Goal: Information Seeking & Learning: Check status

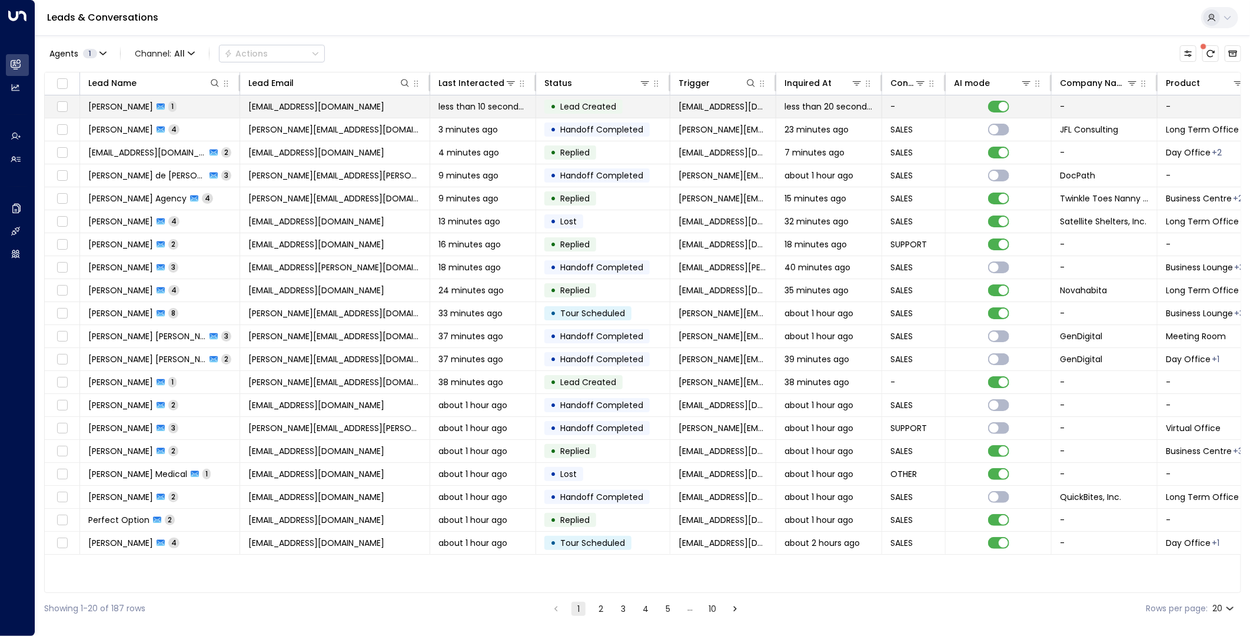
click at [633, 107] on td "• Lead Created" at bounding box center [603, 106] width 134 height 22
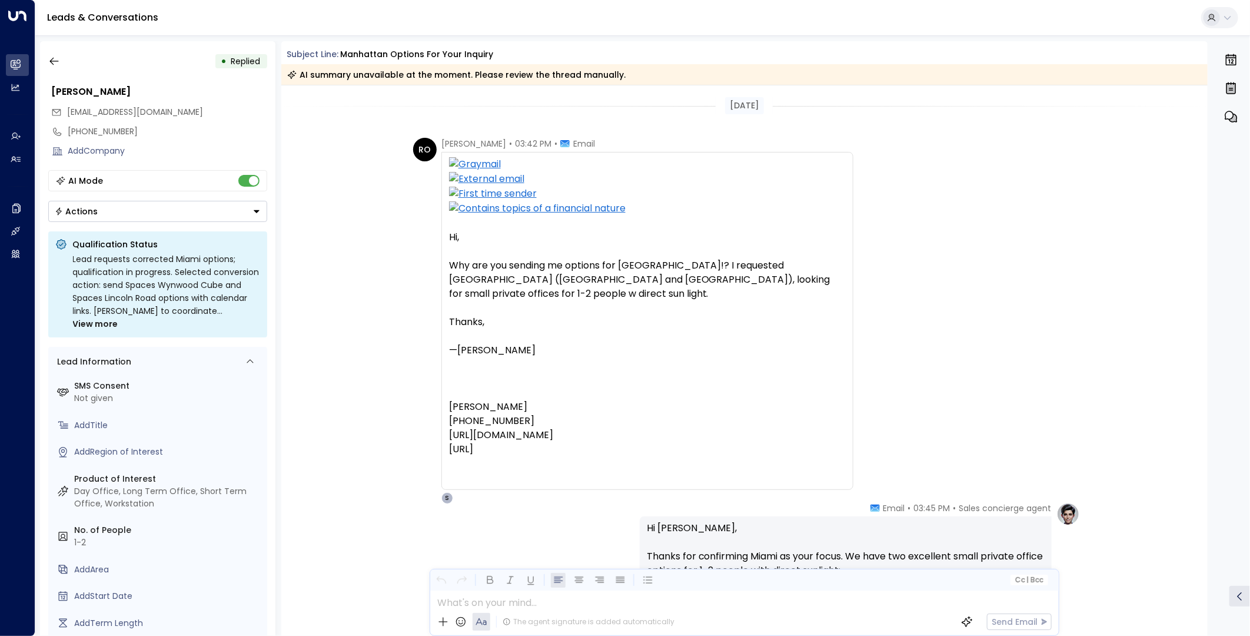
scroll to position [348, 0]
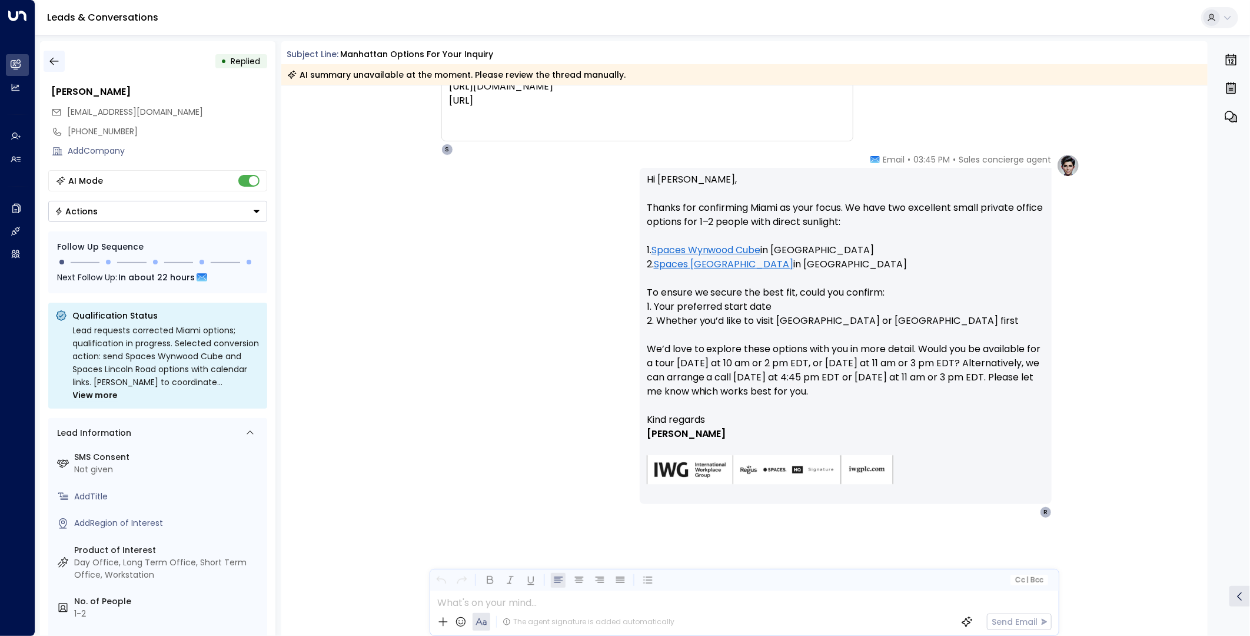
click at [59, 62] on icon "button" at bounding box center [54, 61] width 12 height 12
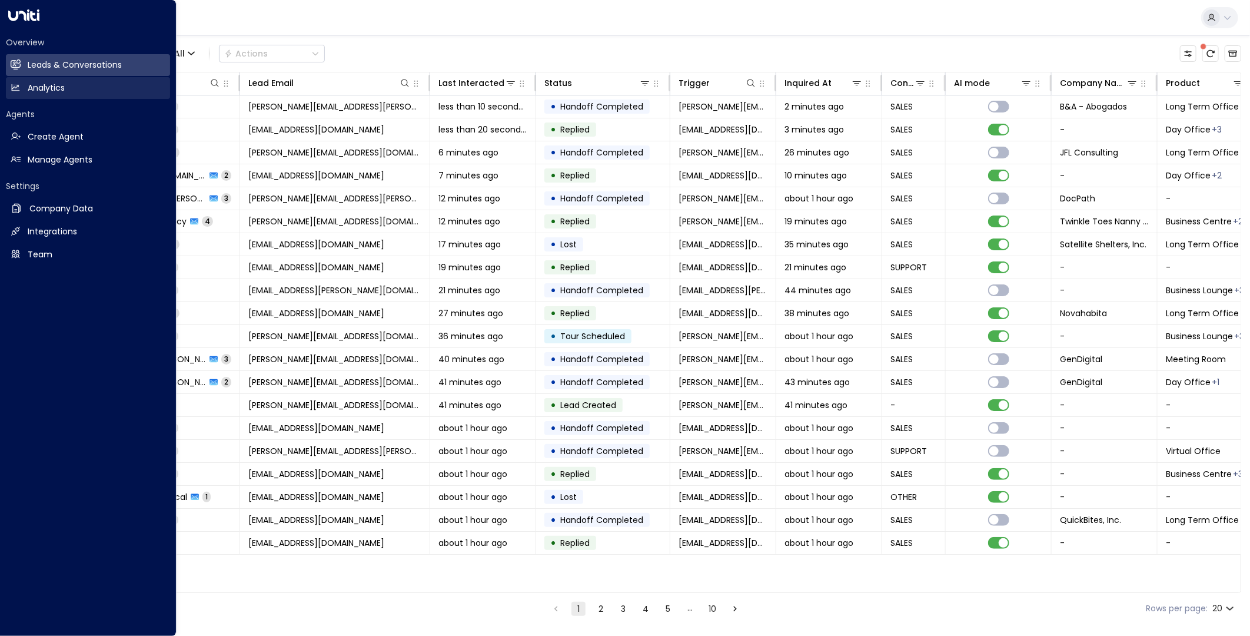
click at [15, 89] on icon at bounding box center [16, 87] width 8 height 6
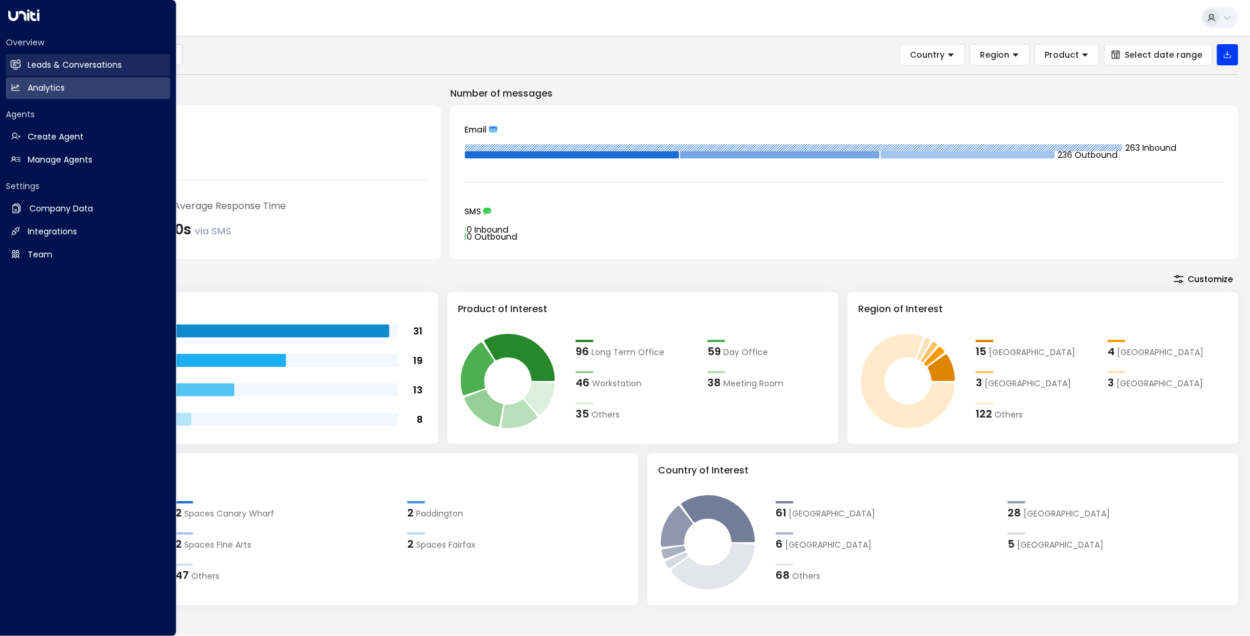
click at [24, 67] on link "Leads & Conversations Leads & Conversations" at bounding box center [88, 65] width 164 height 22
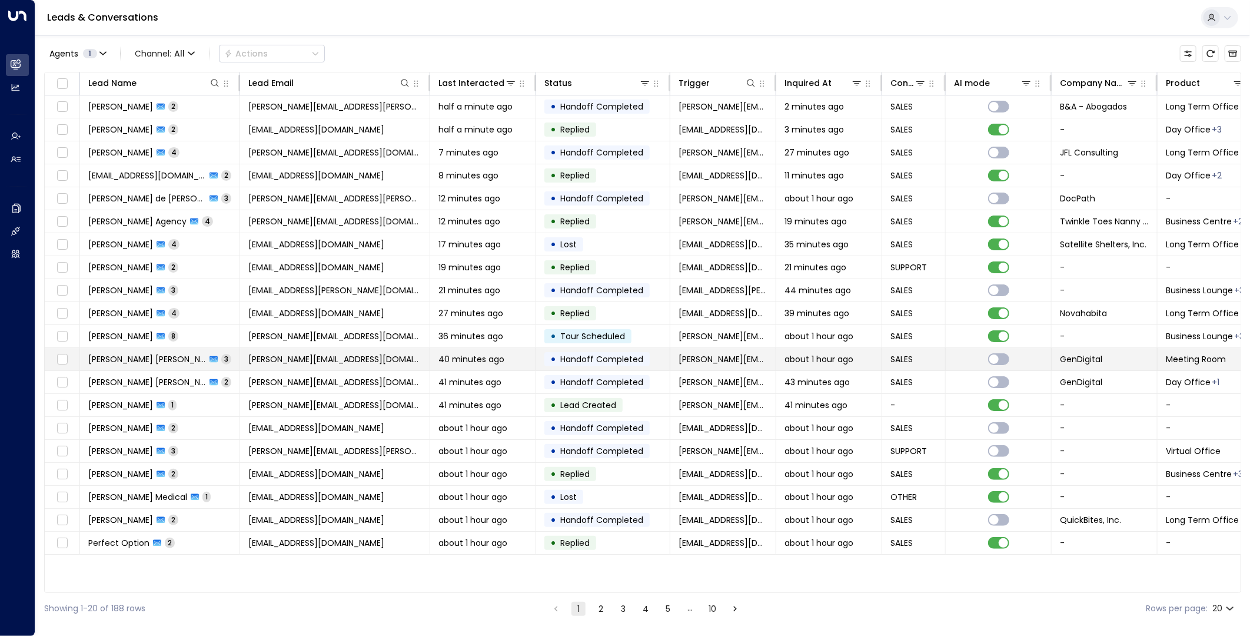
click at [387, 363] on td "[PERSON_NAME][EMAIL_ADDRESS][DOMAIN_NAME]" at bounding box center [335, 359] width 190 height 22
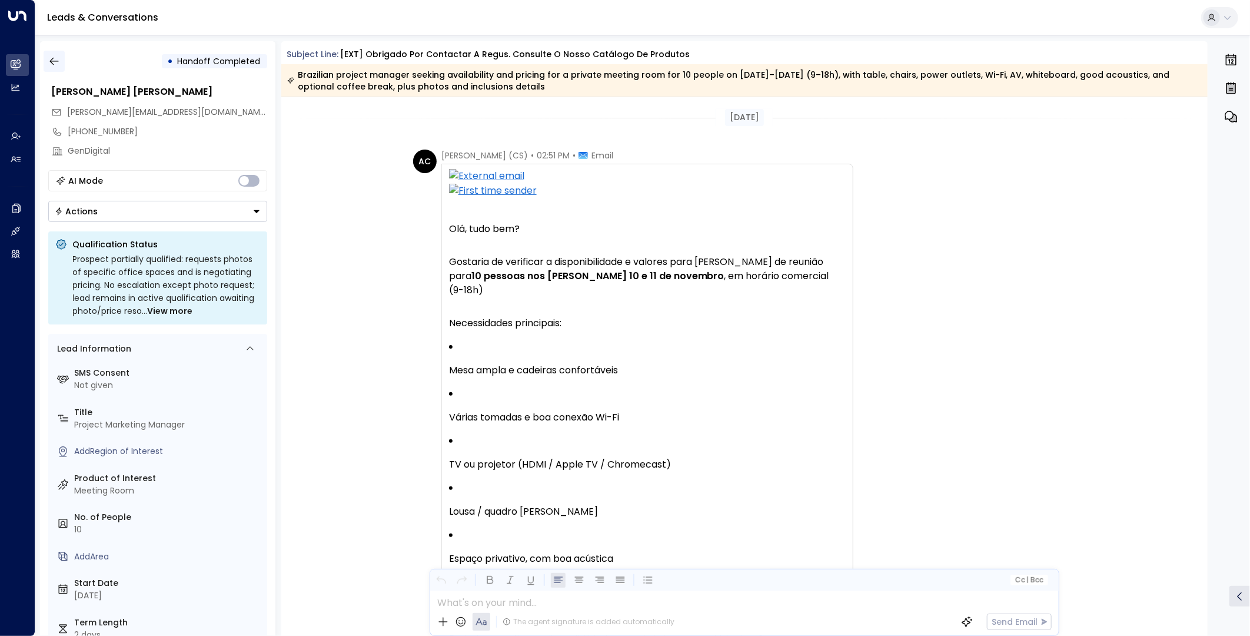
click at [63, 61] on button "button" at bounding box center [54, 61] width 21 height 21
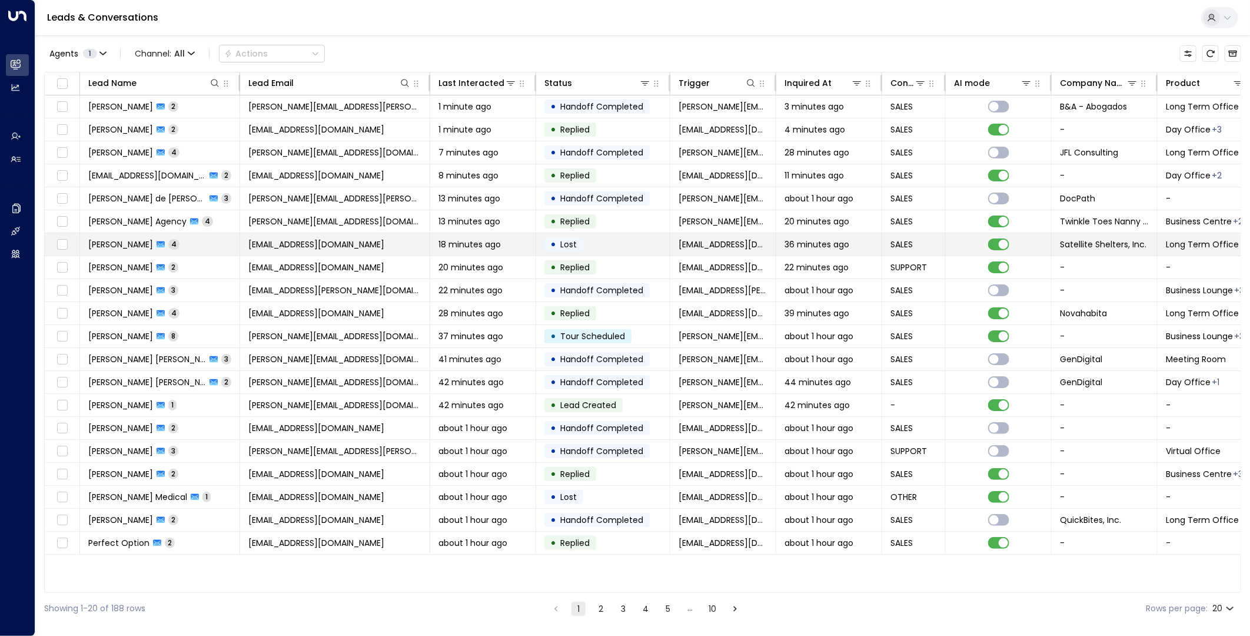
click at [387, 248] on td "[EMAIL_ADDRESS][DOMAIN_NAME]" at bounding box center [335, 244] width 190 height 22
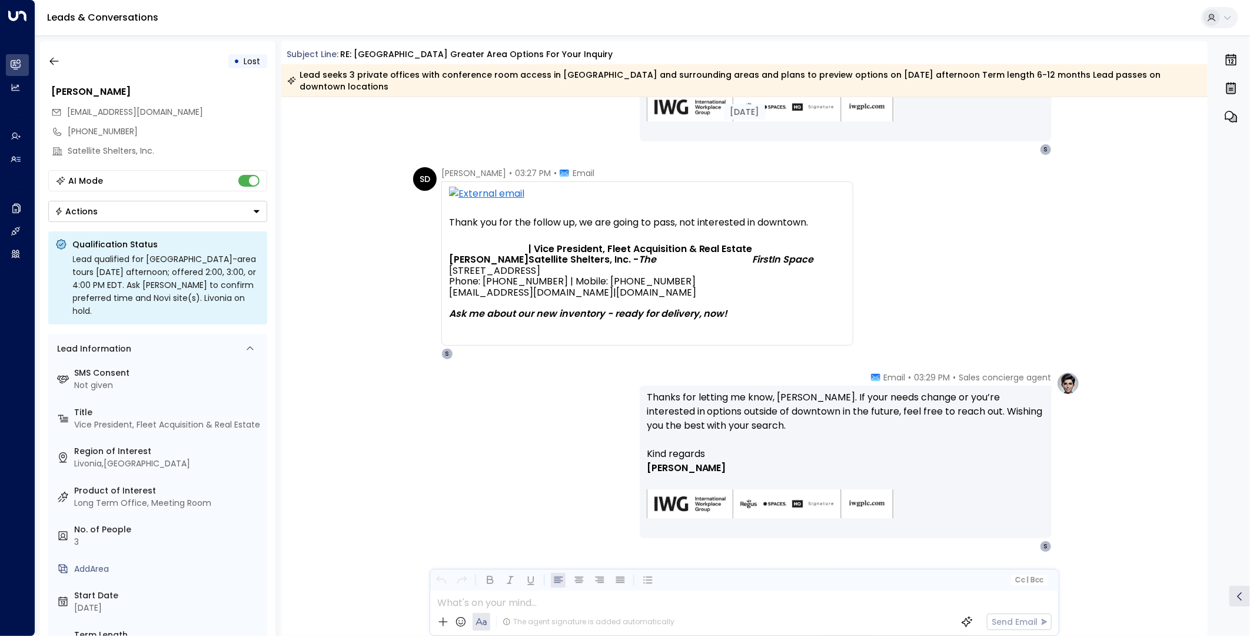
scroll to position [685, 0]
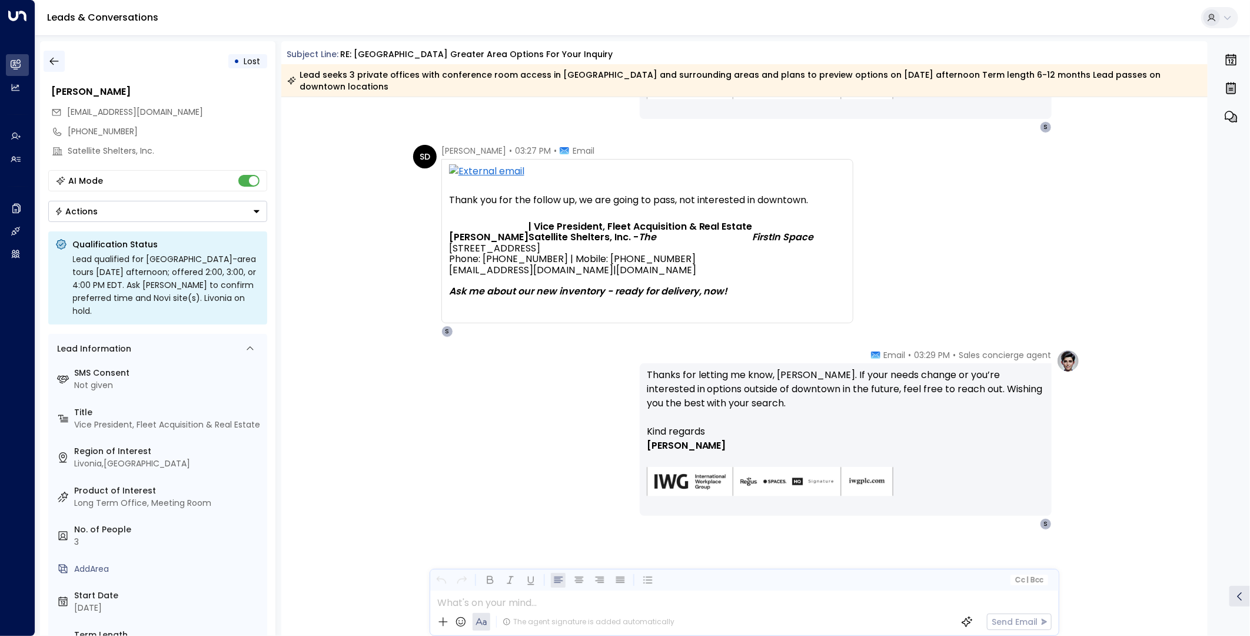
click at [57, 63] on icon "button" at bounding box center [54, 61] width 12 height 12
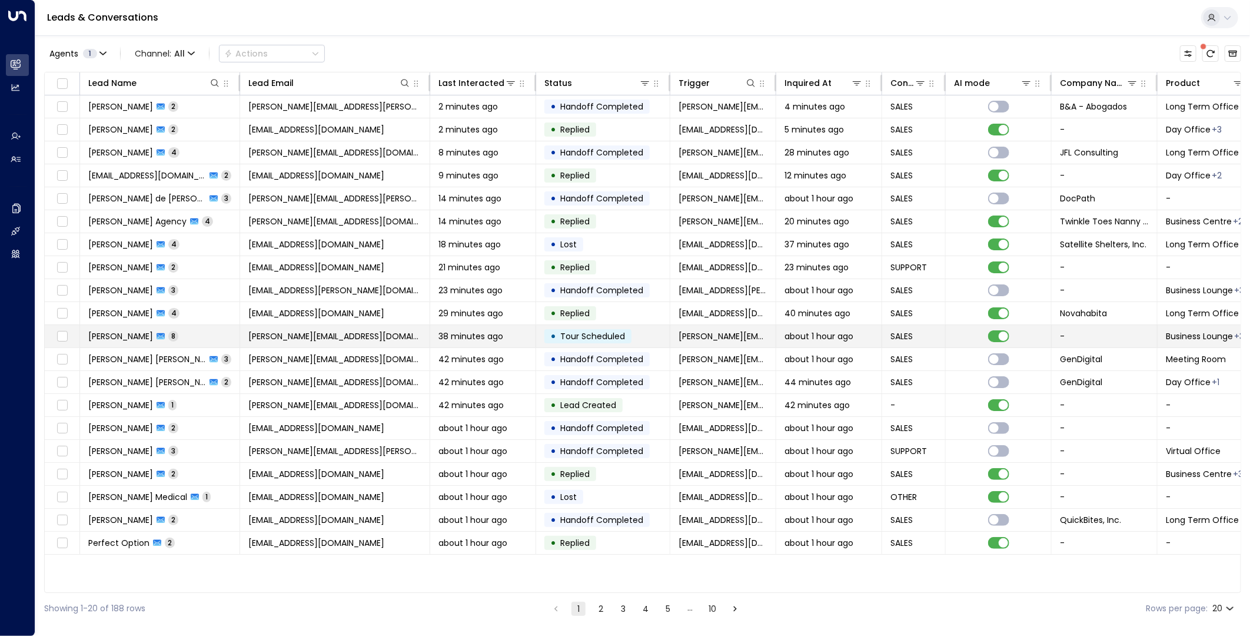
click at [389, 331] on td "[PERSON_NAME][EMAIL_ADDRESS][DOMAIN_NAME]" at bounding box center [335, 336] width 190 height 22
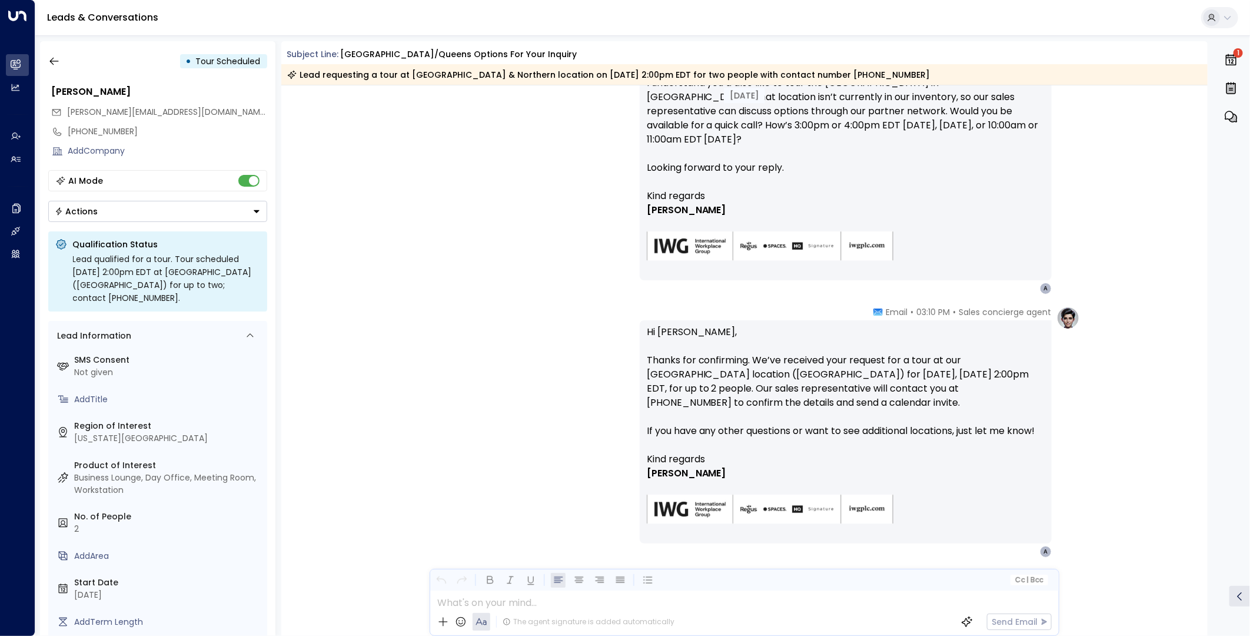
scroll to position [1474, 0]
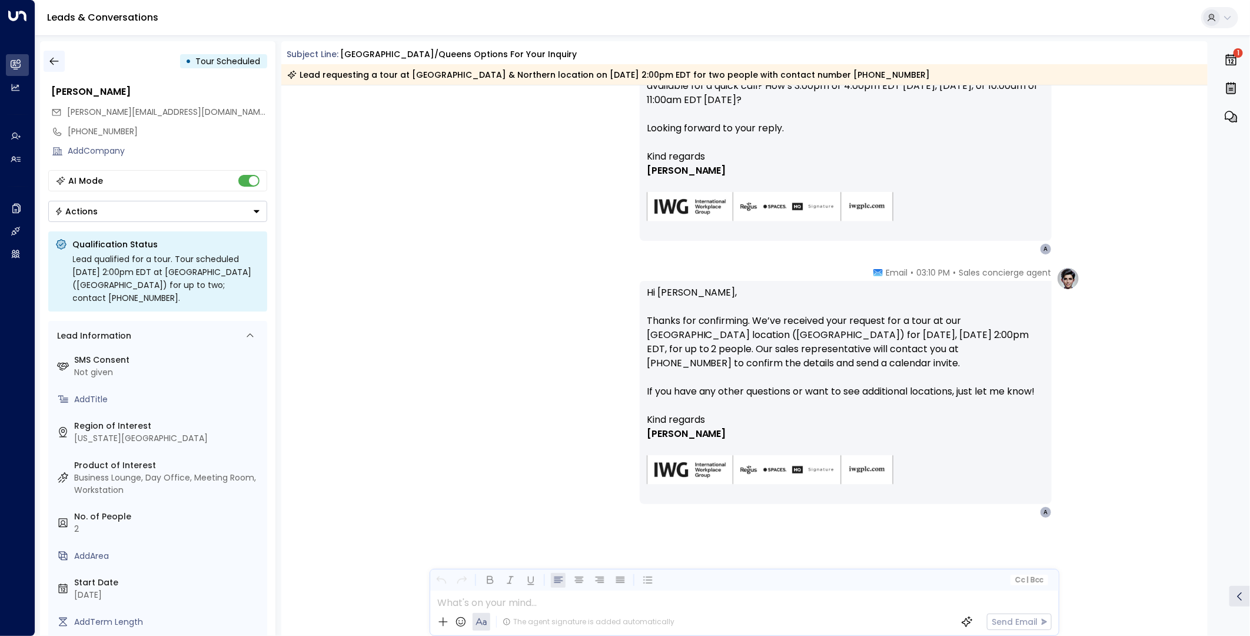
click at [61, 63] on button "button" at bounding box center [54, 61] width 21 height 21
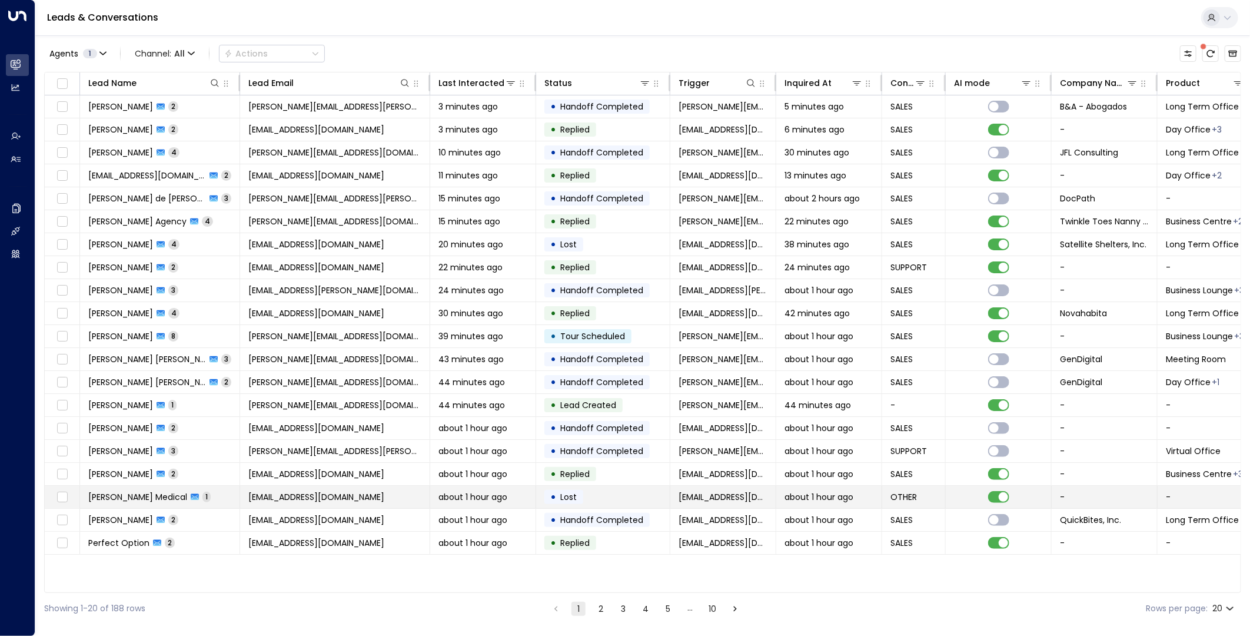
click at [569, 502] on span "Lost" at bounding box center [568, 497] width 16 height 12
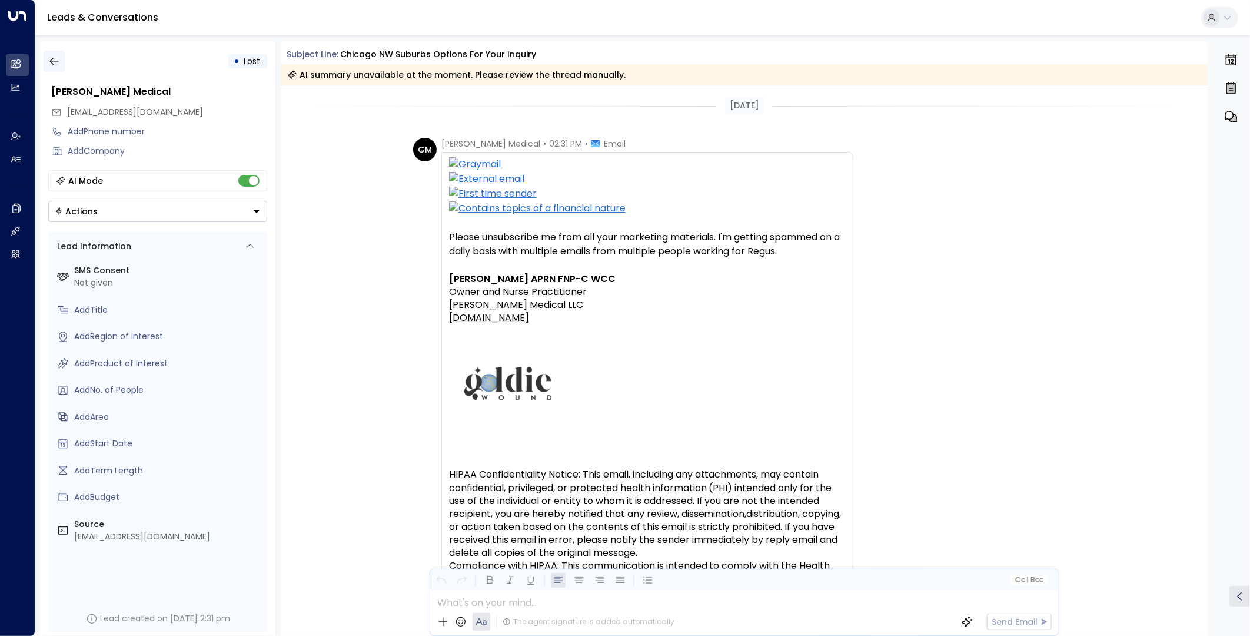
click at [59, 60] on icon "button" at bounding box center [54, 61] width 12 height 12
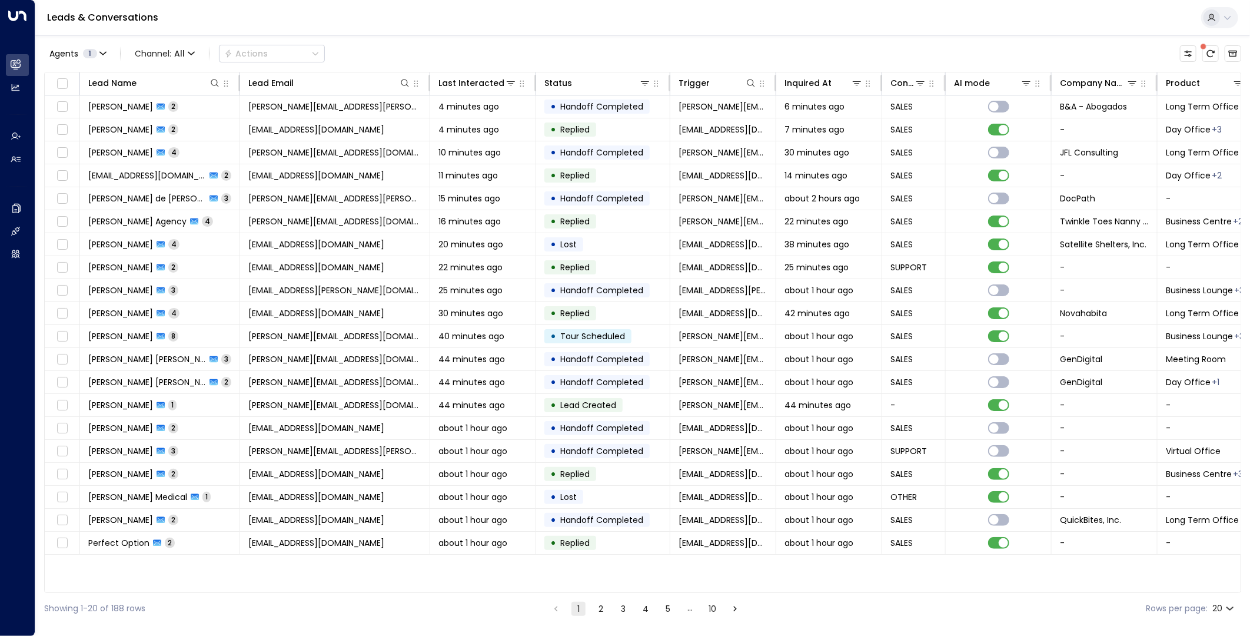
click at [597, 610] on button "2" at bounding box center [601, 609] width 14 height 14
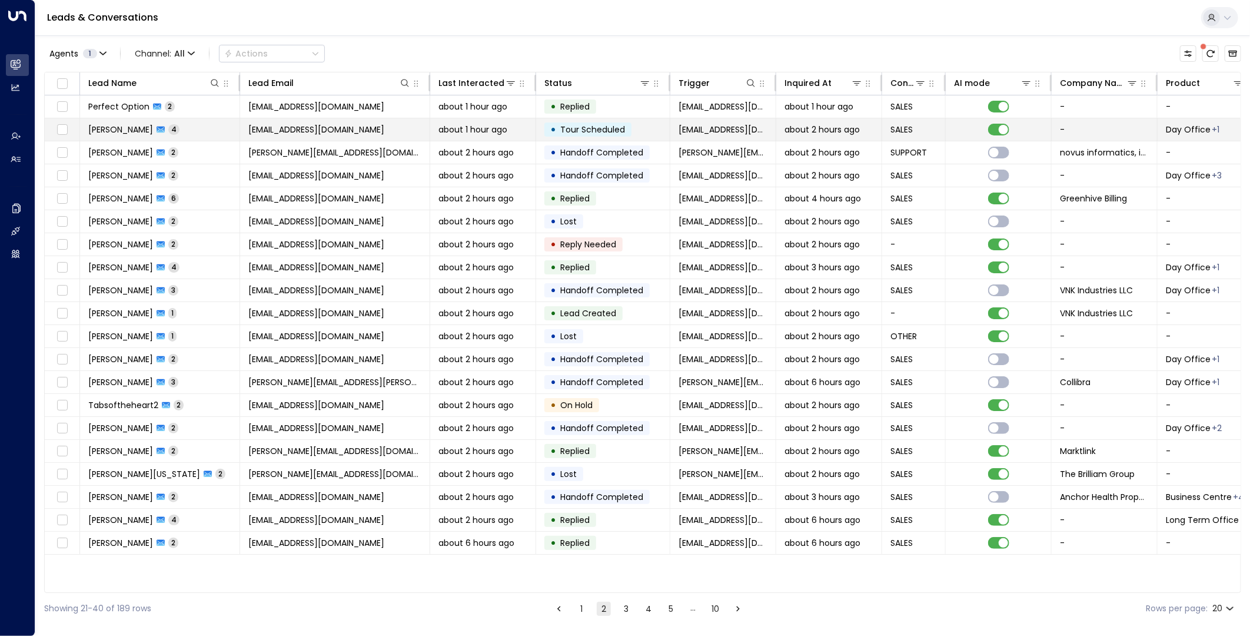
click at [630, 124] on div "• Tour Scheduled" at bounding box center [587, 129] width 87 height 14
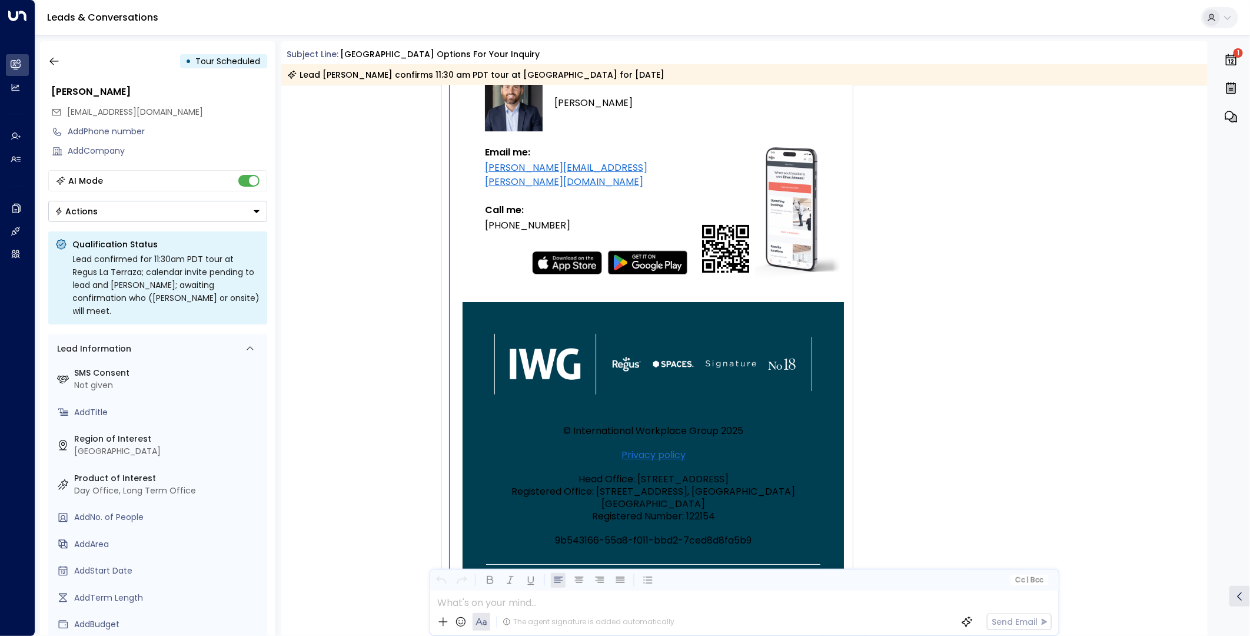
scroll to position [4953, 0]
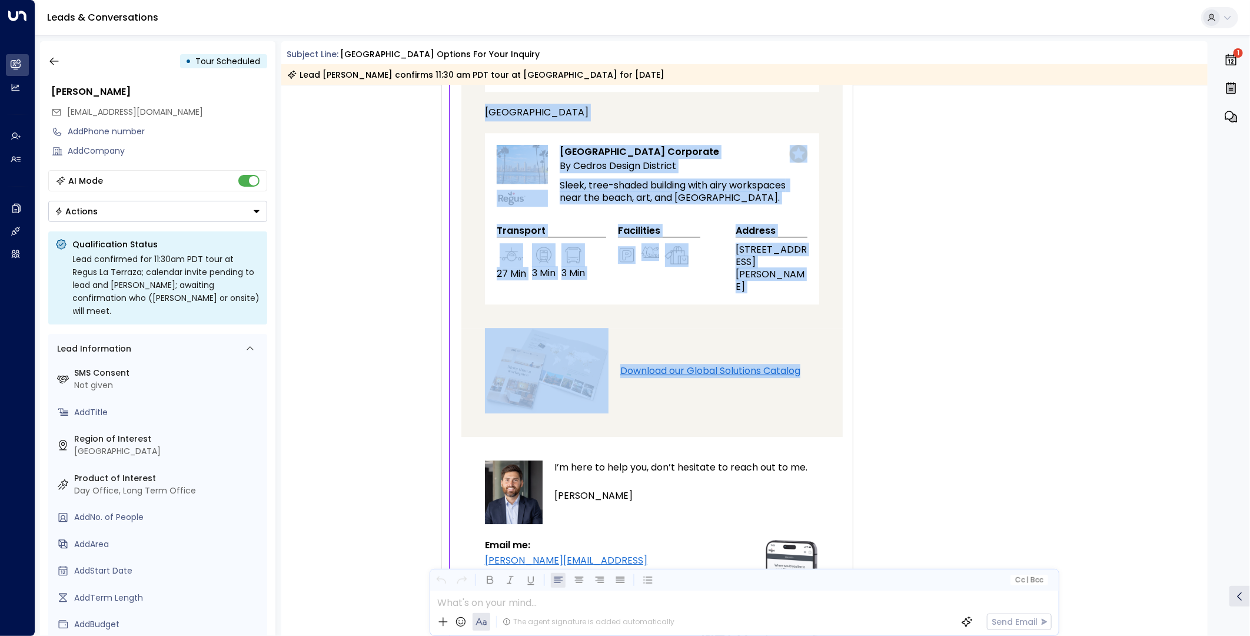
drag, startPoint x: 1204, startPoint y: 479, endPoint x: 1192, endPoint y: 294, distance: 185.2
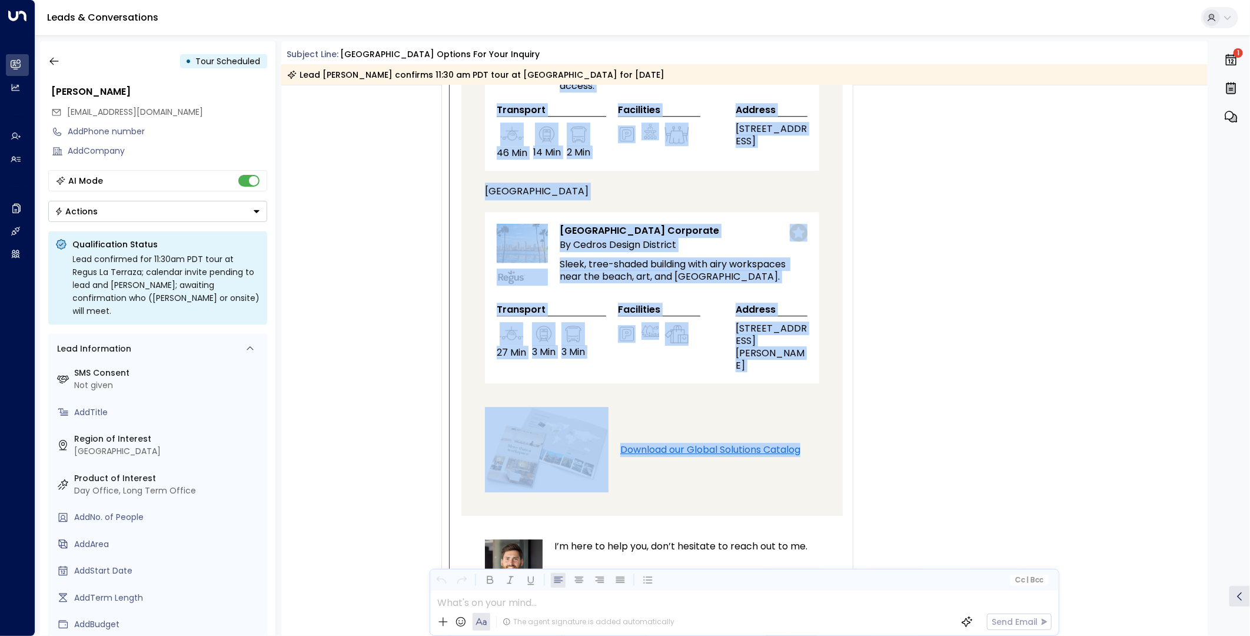
scroll to position [4626, 0]
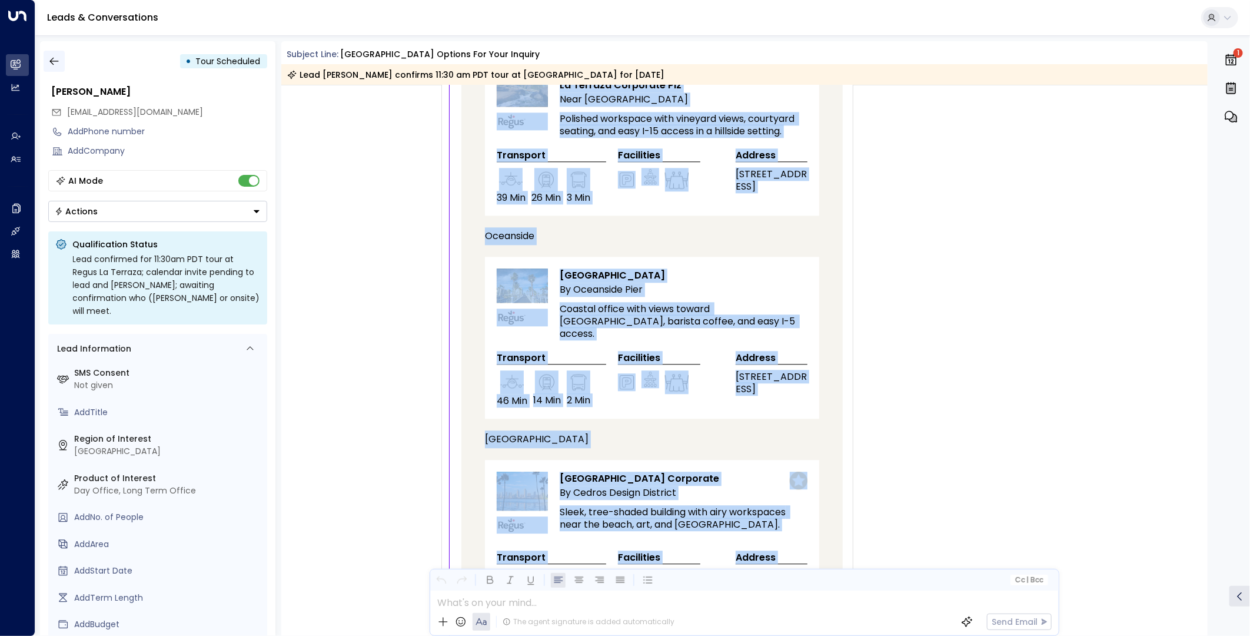
click at [44, 65] on button "button" at bounding box center [54, 61] width 21 height 21
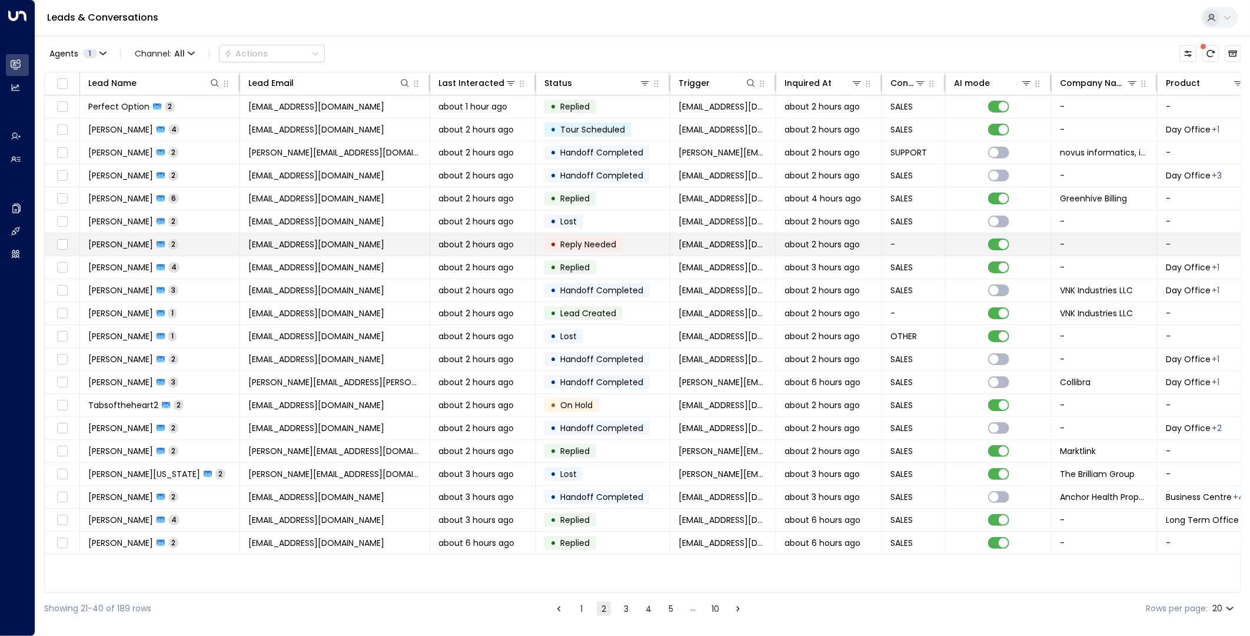
click at [583, 249] on span "Reply Needed" at bounding box center [588, 244] width 56 height 12
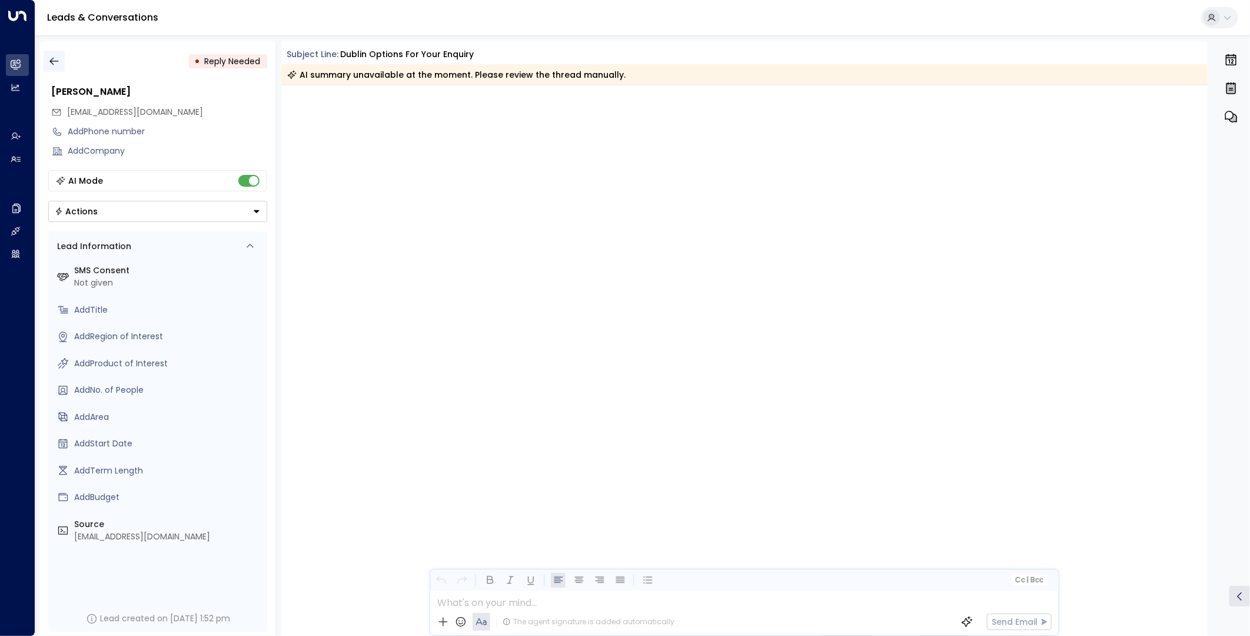
click at [55, 68] on button "button" at bounding box center [54, 61] width 21 height 21
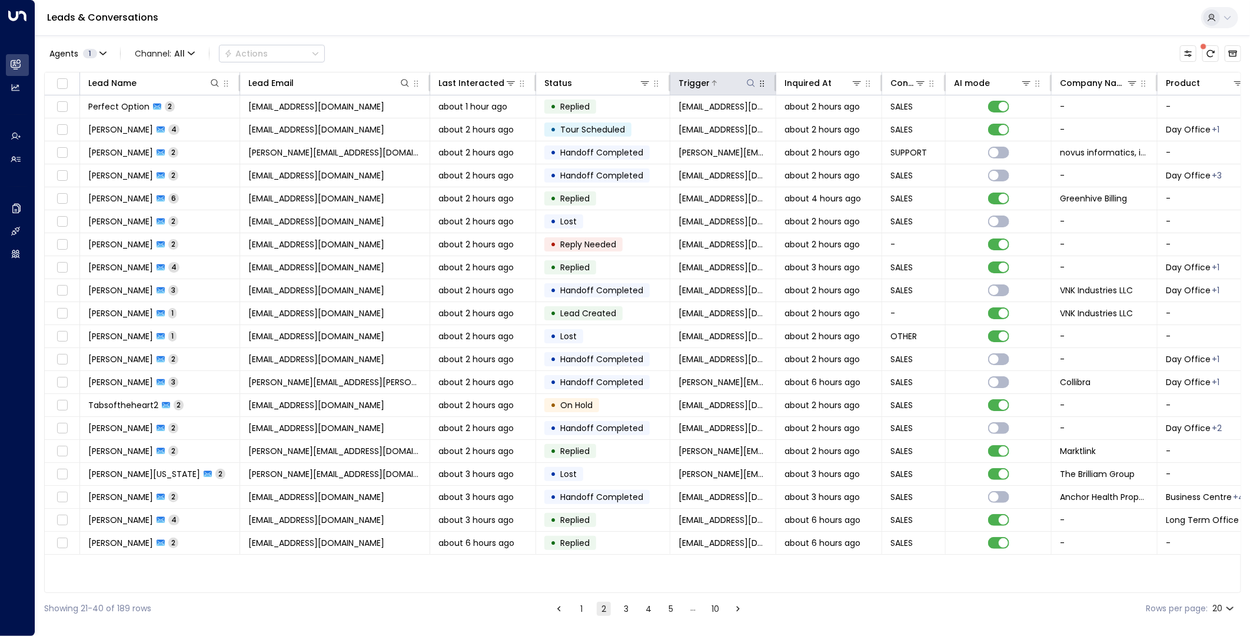
click at [752, 87] on icon at bounding box center [750, 82] width 9 height 9
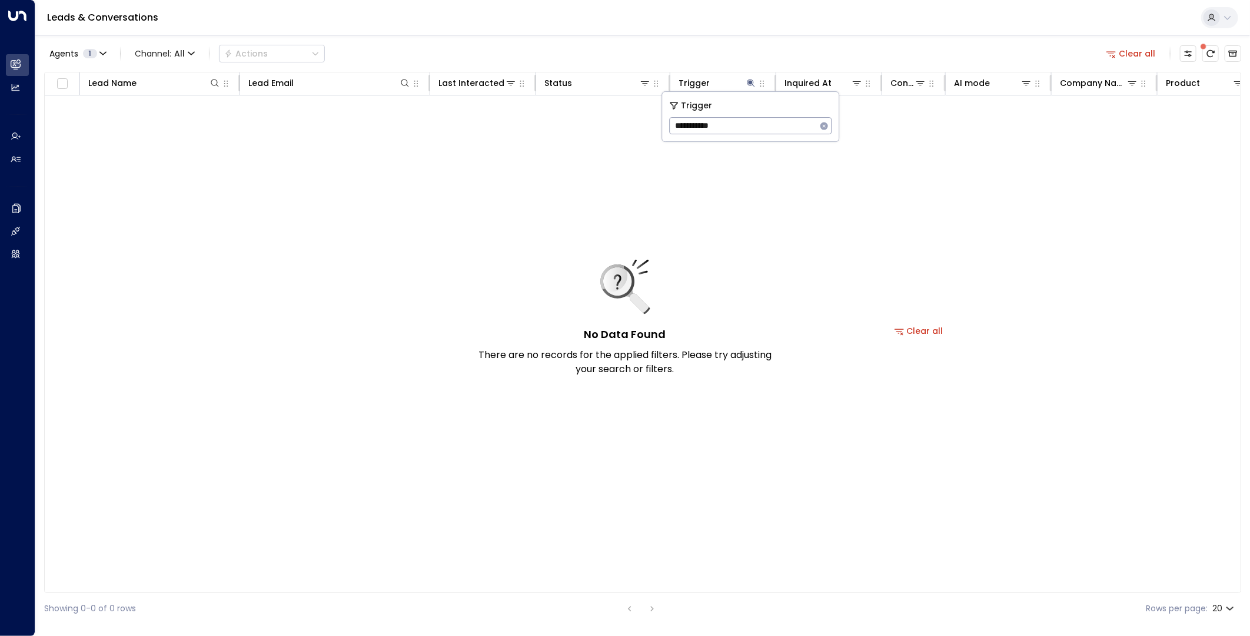
type input "**********"
click at [826, 127] on icon "button" at bounding box center [824, 126] width 8 height 8
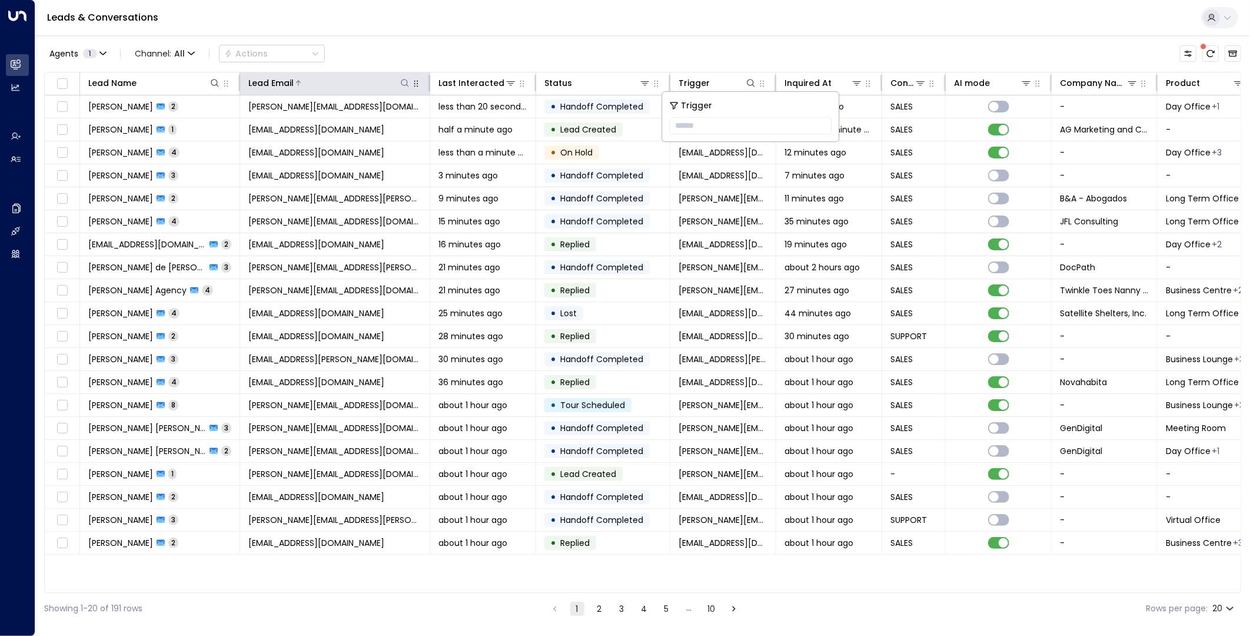
click at [409, 85] on icon at bounding box center [404, 82] width 9 height 9
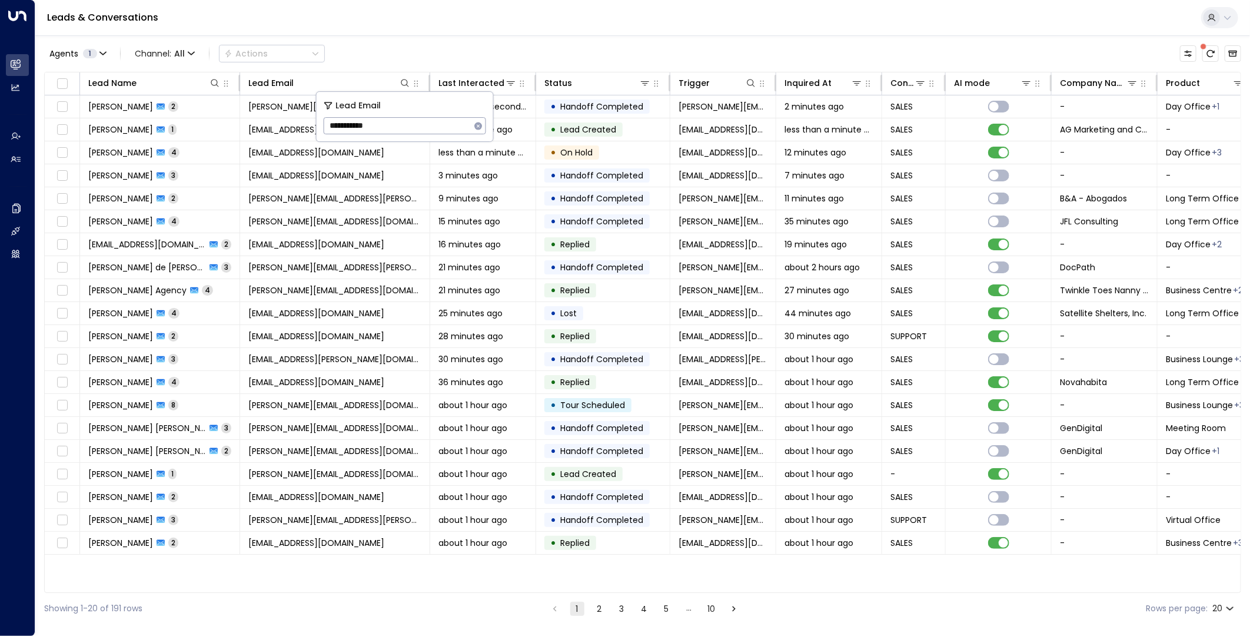
type input "**********"
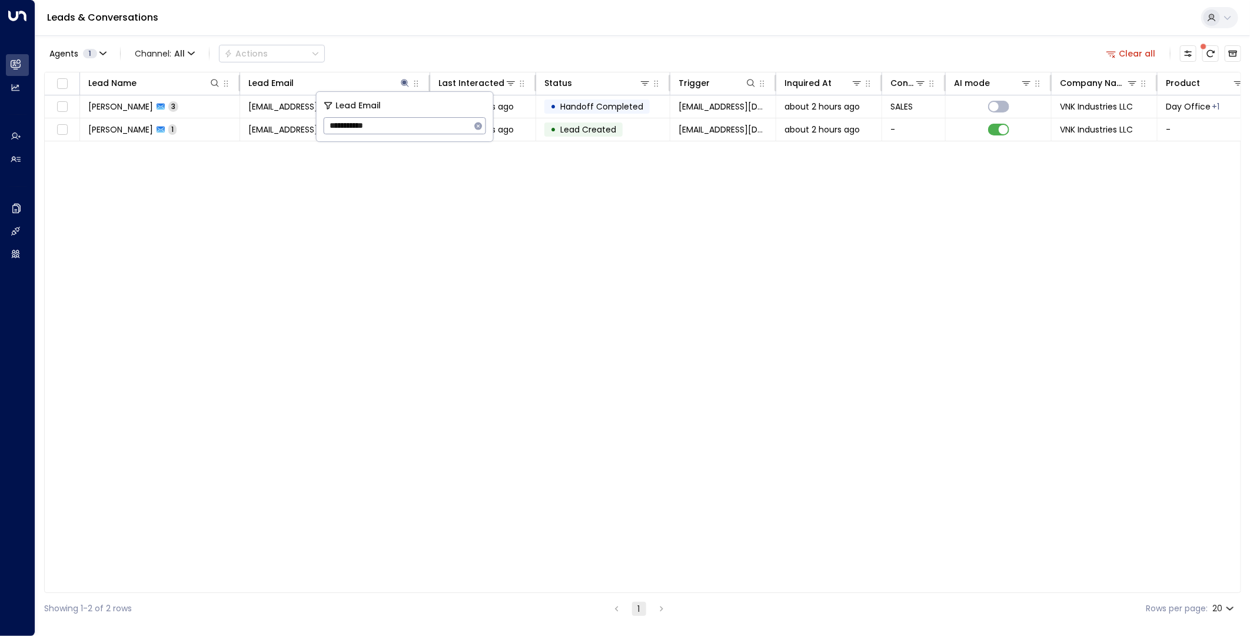
click at [387, 180] on div "Lead Name Lead Email Last Interacted Status Trigger Inquired At Conversation Ty…" at bounding box center [642, 332] width 1197 height 521
click at [330, 127] on span "[EMAIL_ADDRESS][DOMAIN_NAME]" at bounding box center [316, 130] width 136 height 12
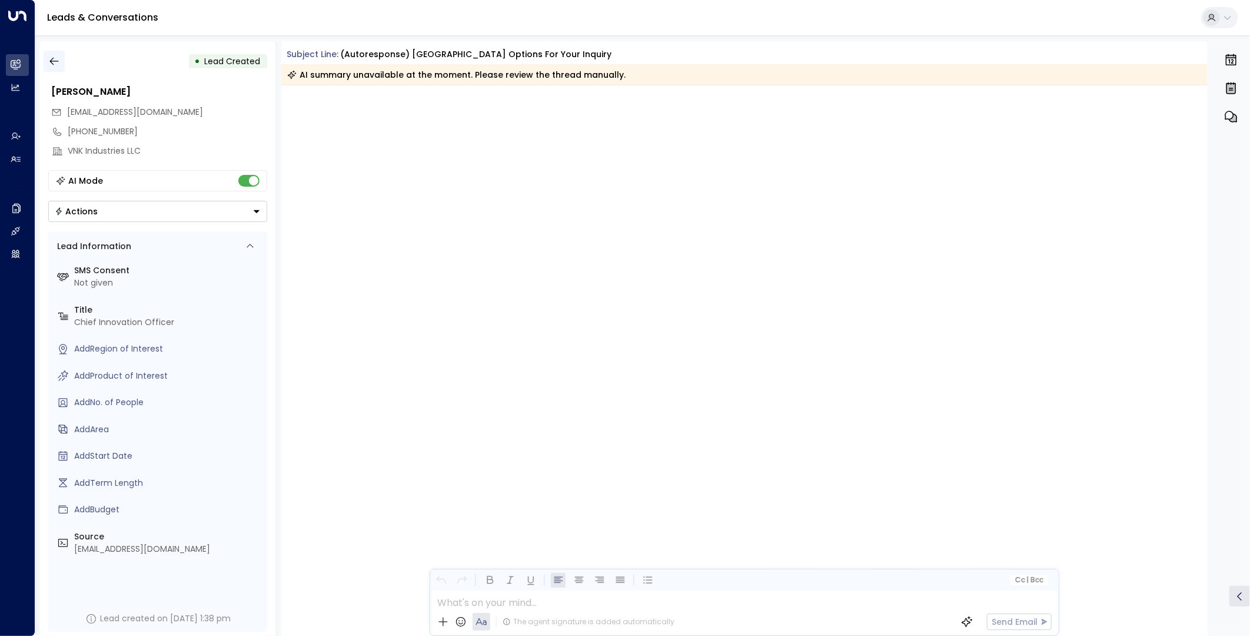
click at [54, 61] on icon "button" at bounding box center [53, 62] width 9 height 8
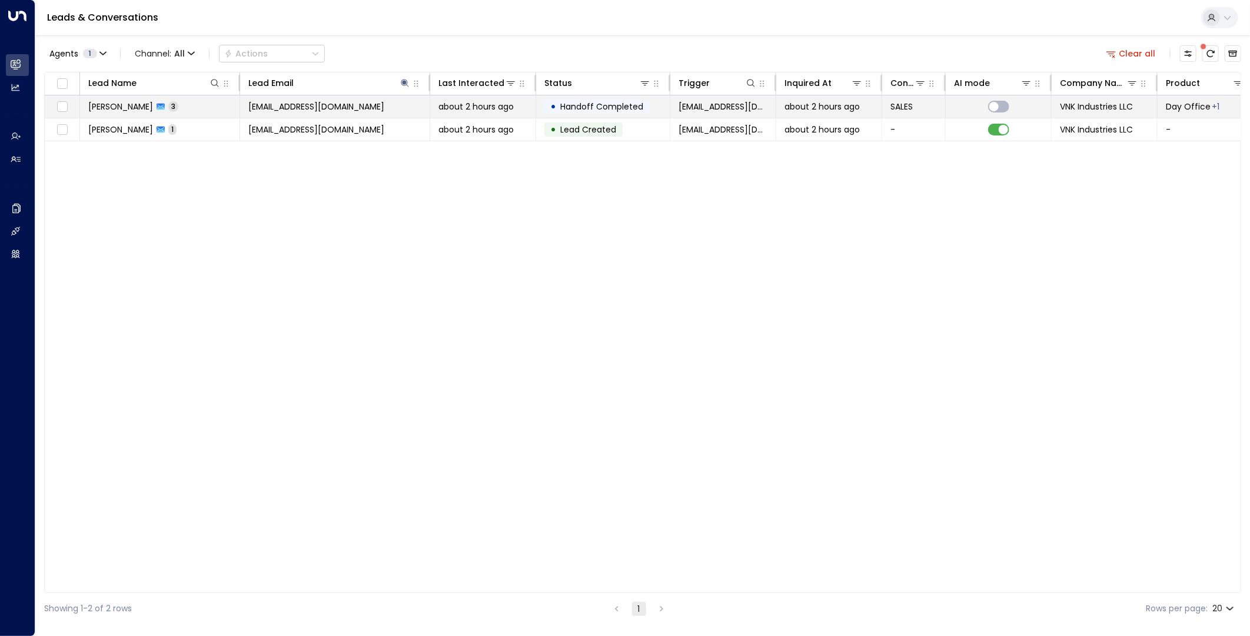
click at [337, 108] on span "[EMAIL_ADDRESS][DOMAIN_NAME]" at bounding box center [316, 107] width 136 height 12
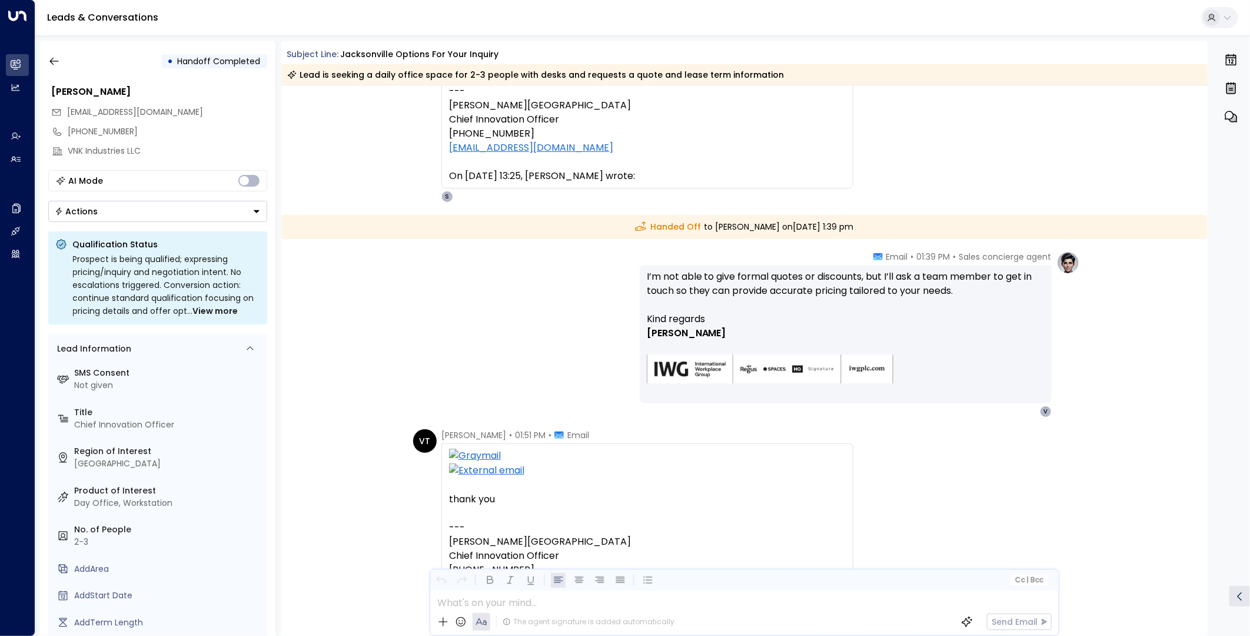
scroll to position [327, 0]
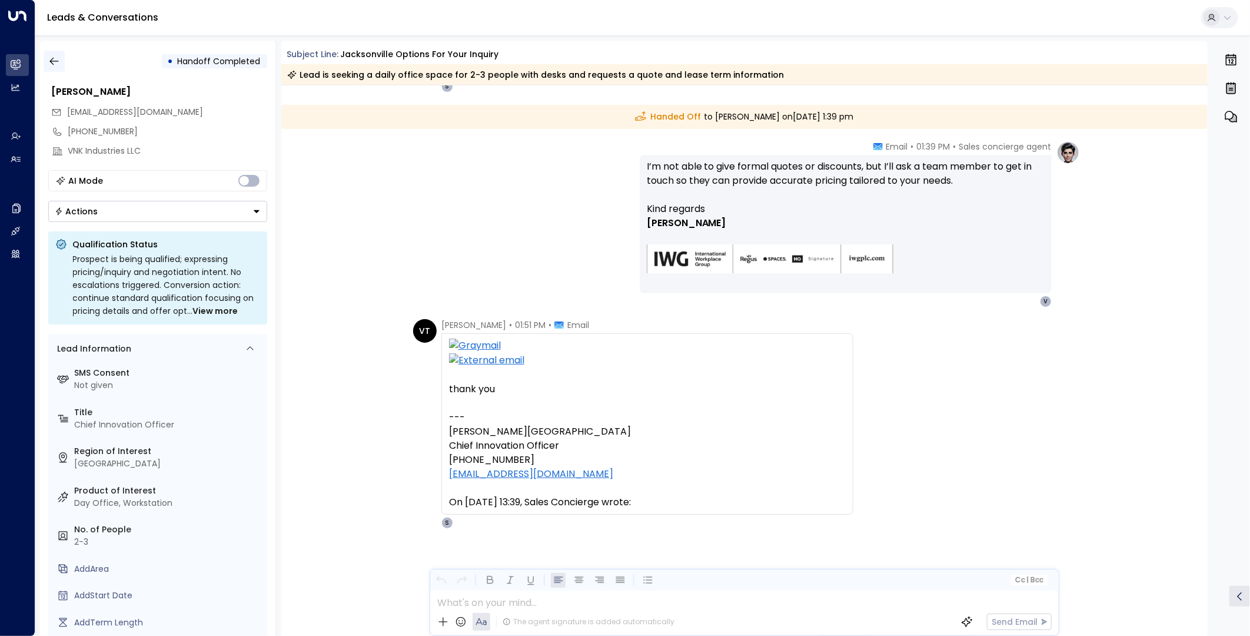
click at [54, 62] on icon "button" at bounding box center [54, 61] width 12 height 12
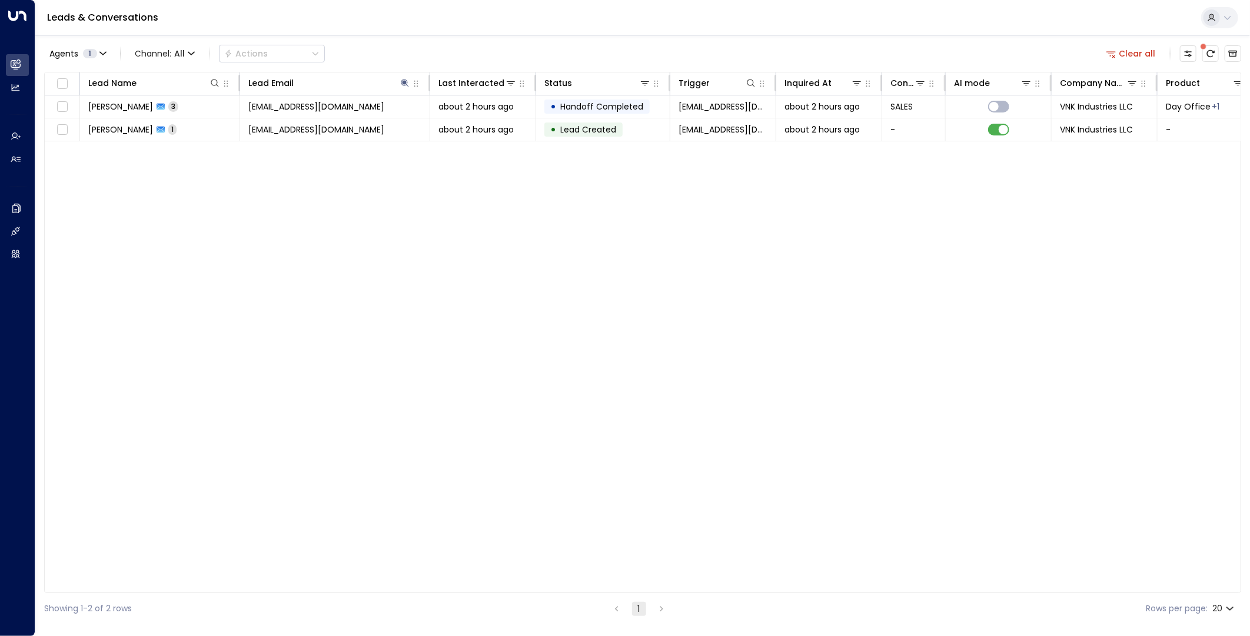
click at [1148, 55] on button "Clear all" at bounding box center [1131, 53] width 59 height 16
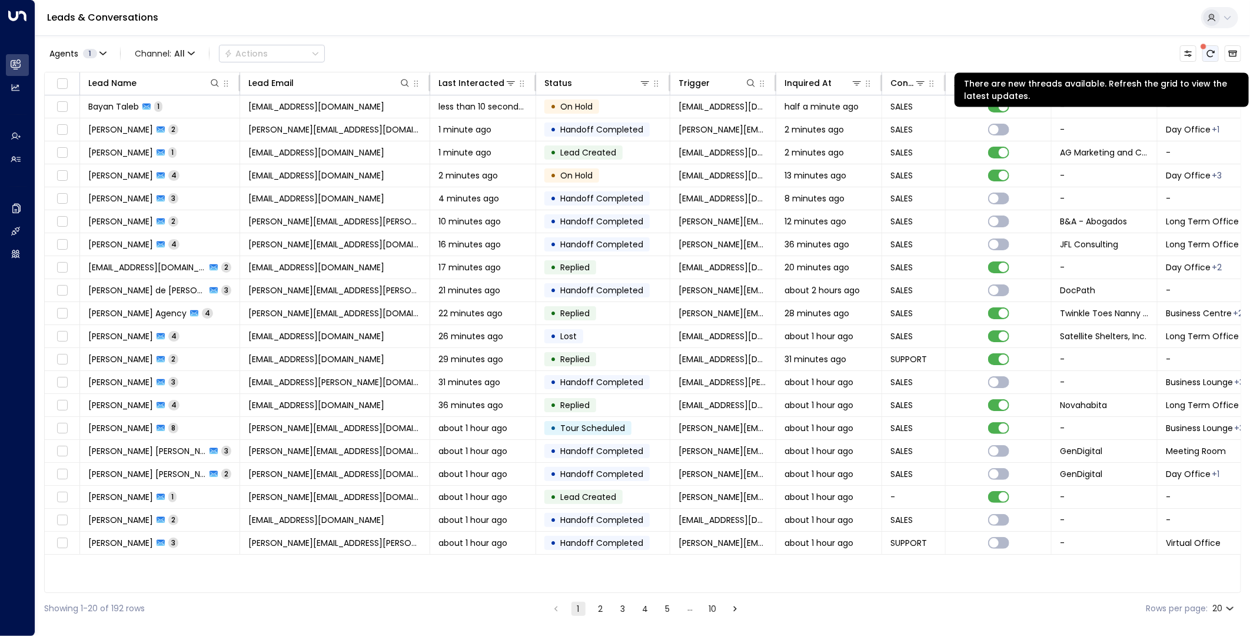
click at [1208, 51] on icon "There are new threads available. Refresh the grid to view the latest updates." at bounding box center [1211, 53] width 8 height 7
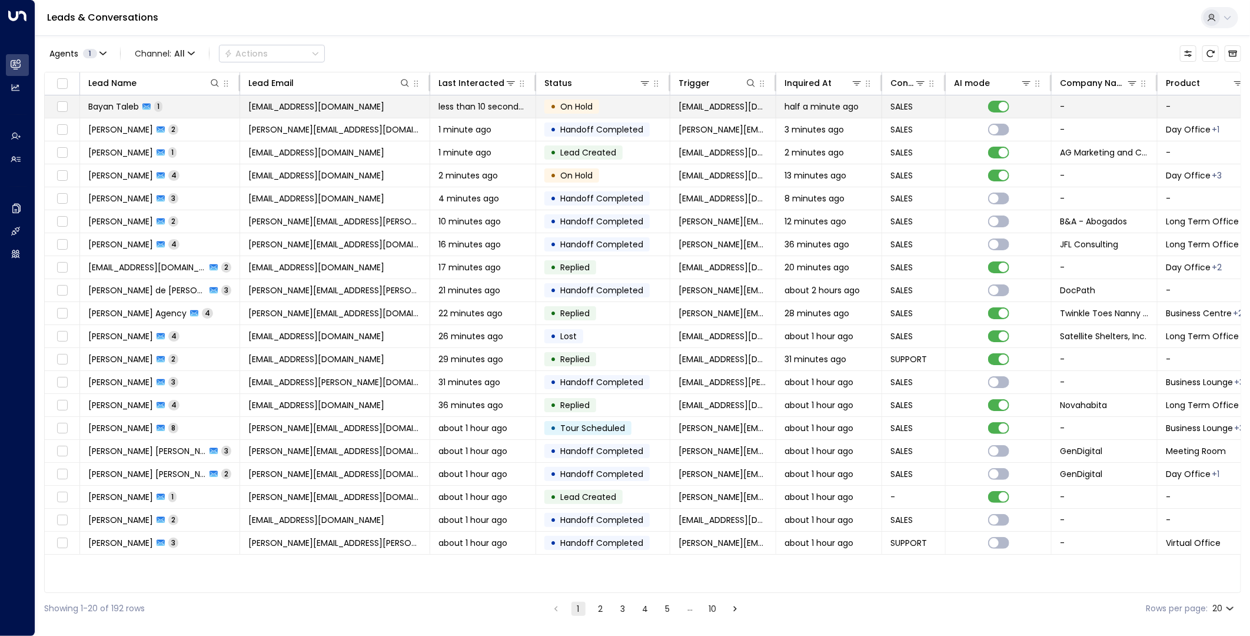
click at [288, 102] on span "[EMAIL_ADDRESS][DOMAIN_NAME]" at bounding box center [316, 107] width 136 height 12
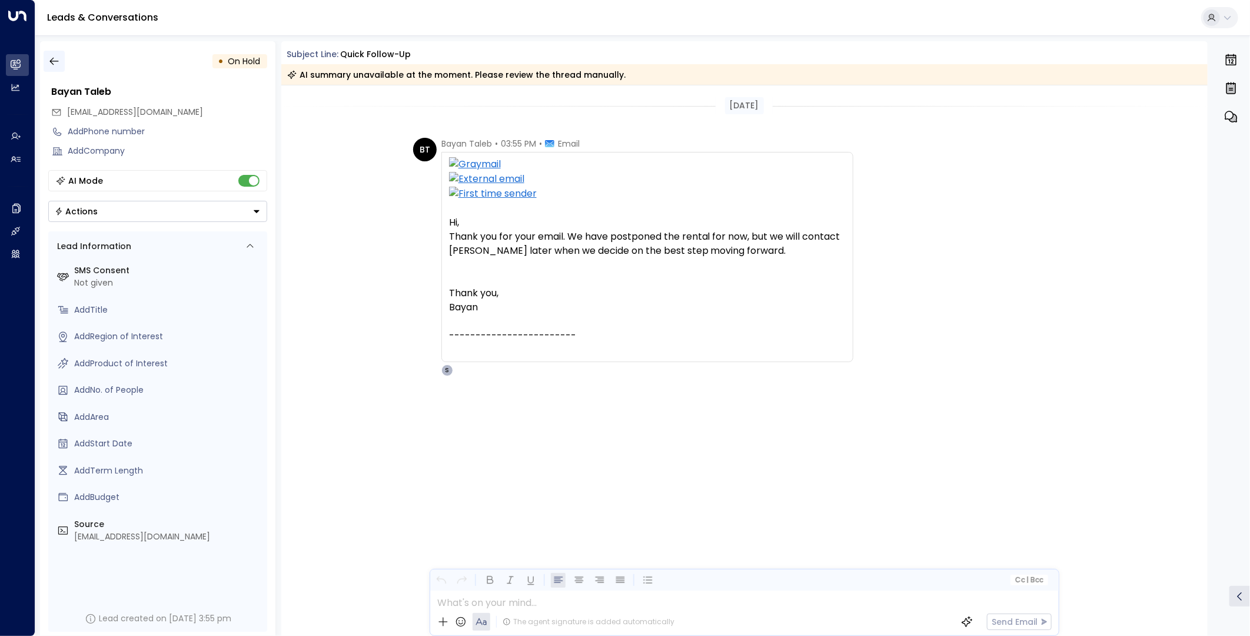
click at [54, 64] on icon "button" at bounding box center [54, 61] width 12 height 12
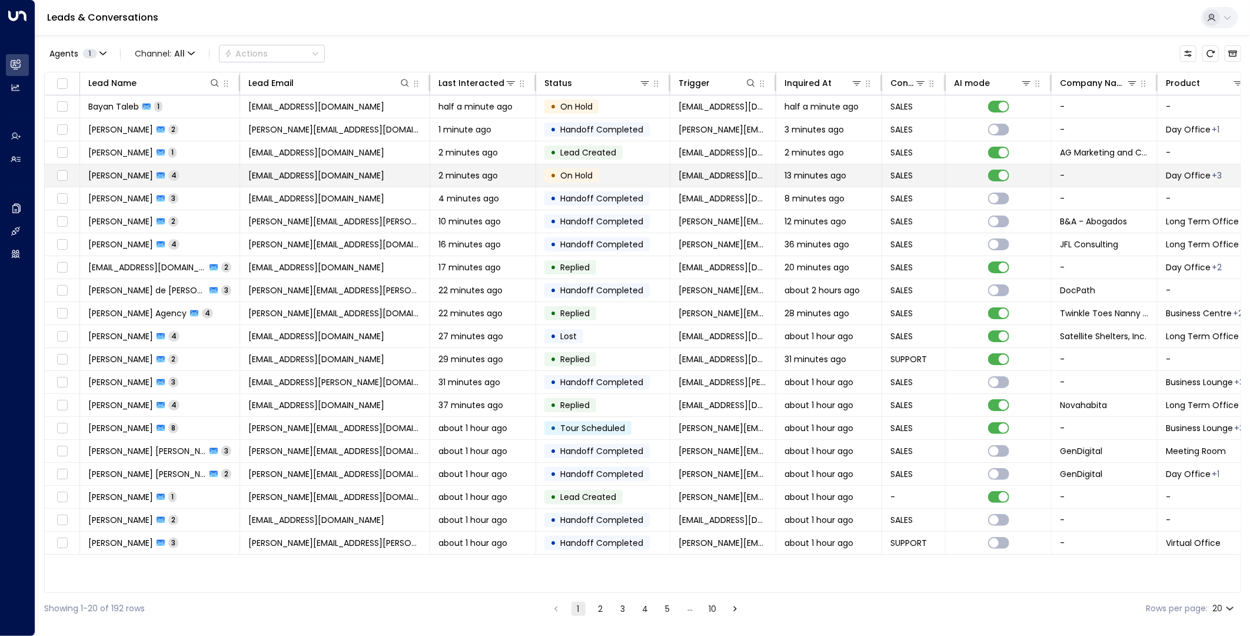
click at [275, 174] on span "[EMAIL_ADDRESS][DOMAIN_NAME]" at bounding box center [316, 176] width 136 height 12
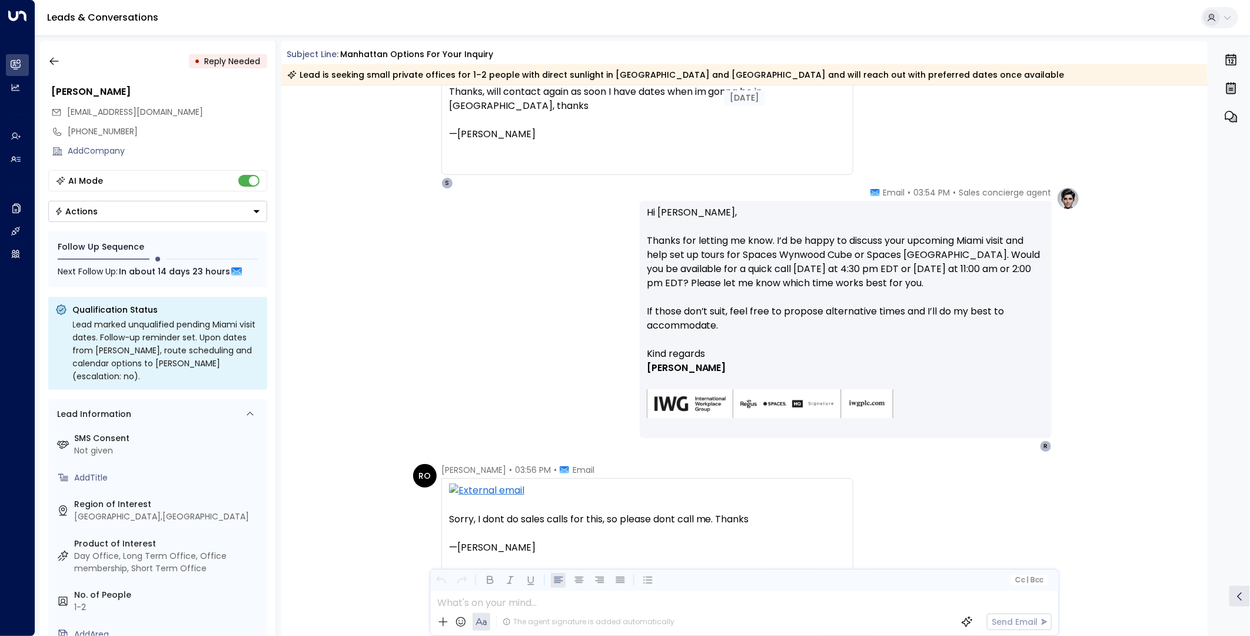
scroll to position [926, 0]
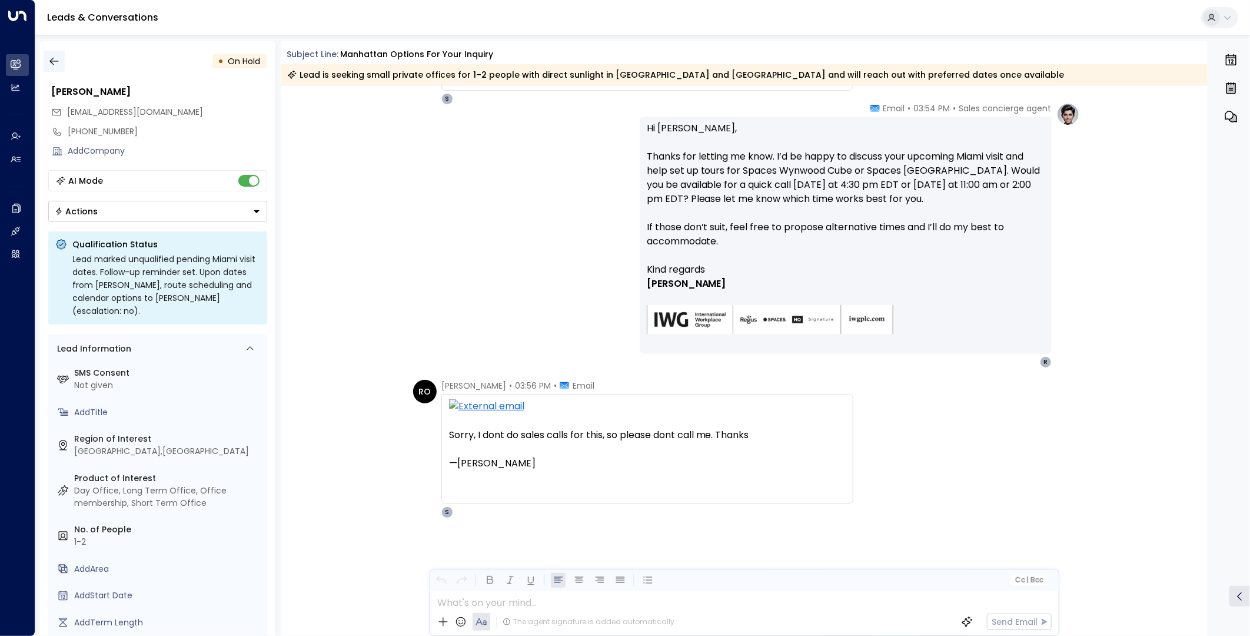
click at [49, 64] on icon "button" at bounding box center [54, 61] width 12 height 12
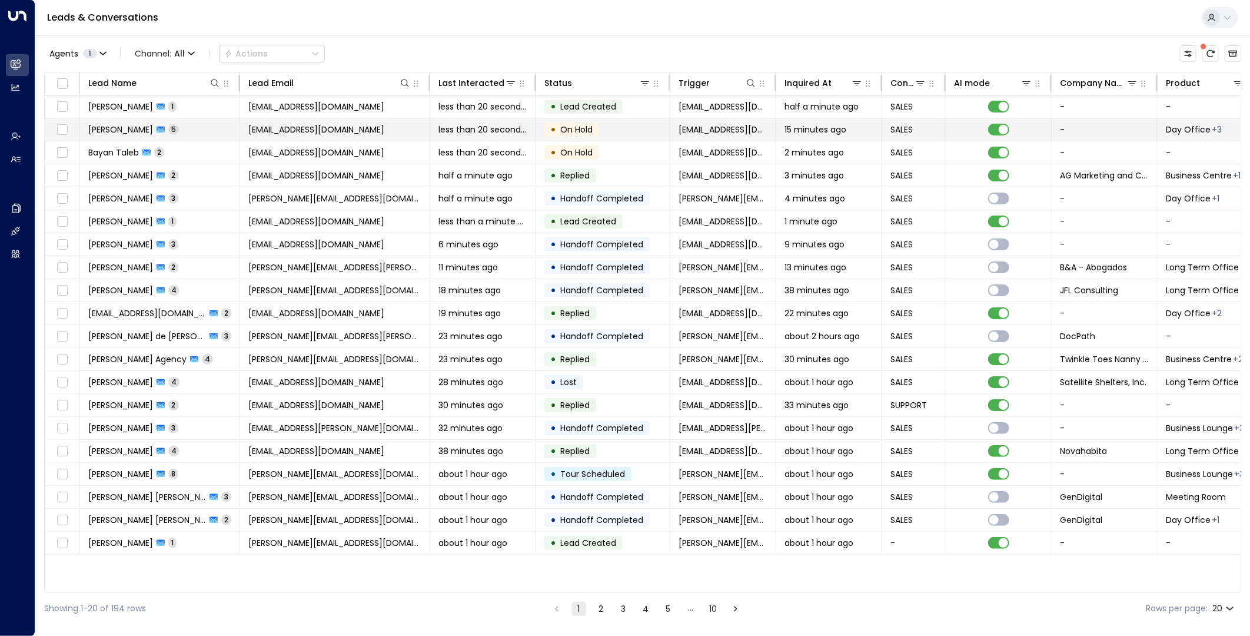
click at [275, 134] on span "[EMAIL_ADDRESS][DOMAIN_NAME]" at bounding box center [316, 130] width 136 height 12
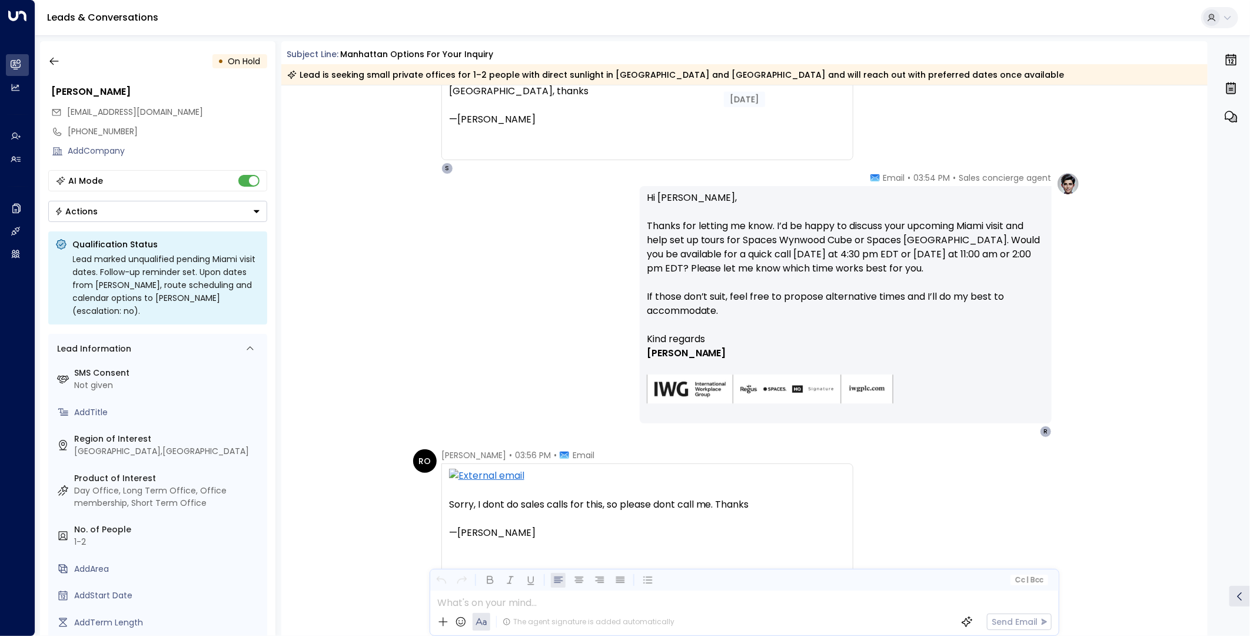
scroll to position [926, 0]
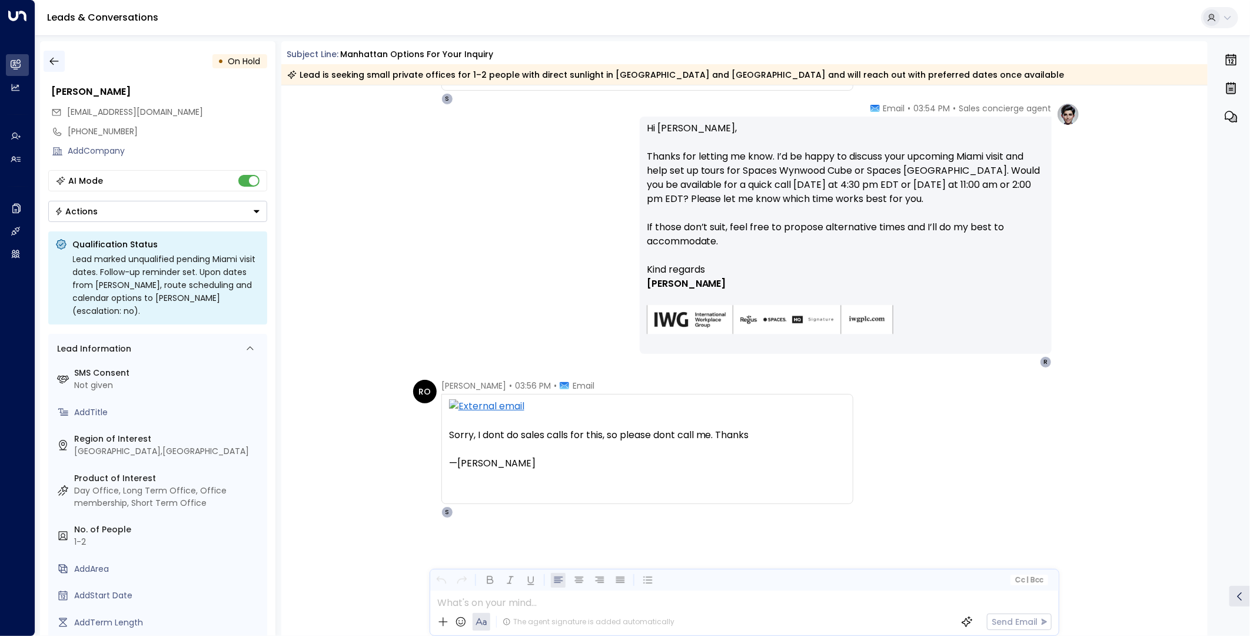
click at [56, 67] on icon "button" at bounding box center [54, 61] width 12 height 12
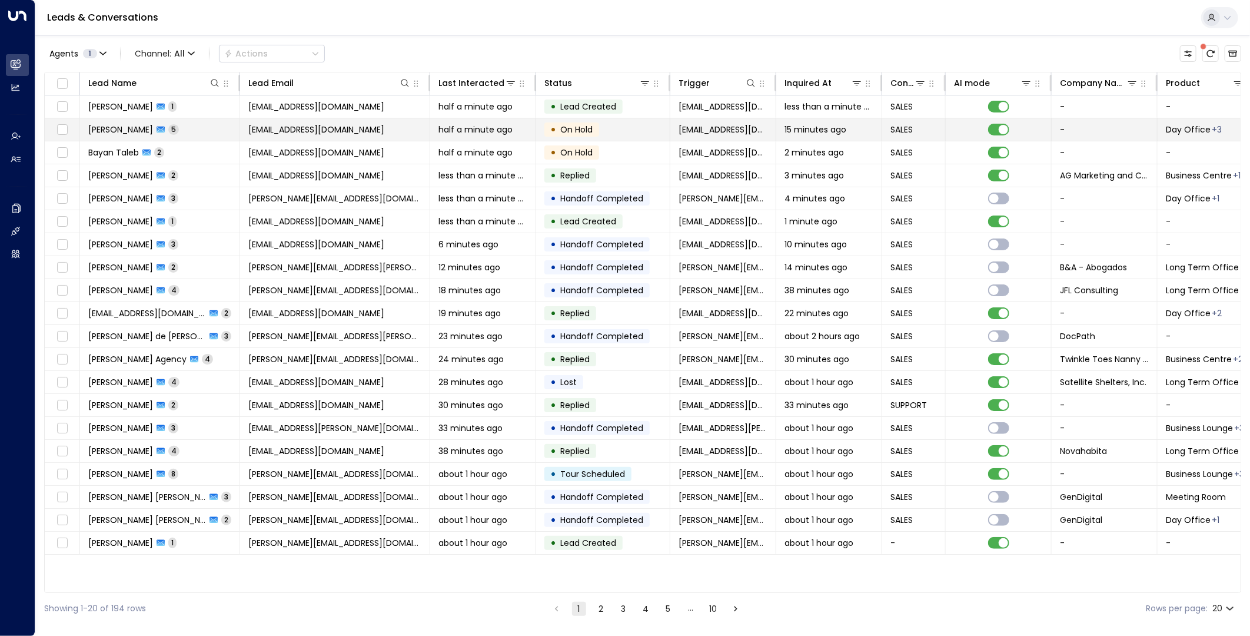
click at [354, 122] on td "[EMAIL_ADDRESS][DOMAIN_NAME]" at bounding box center [335, 129] width 190 height 22
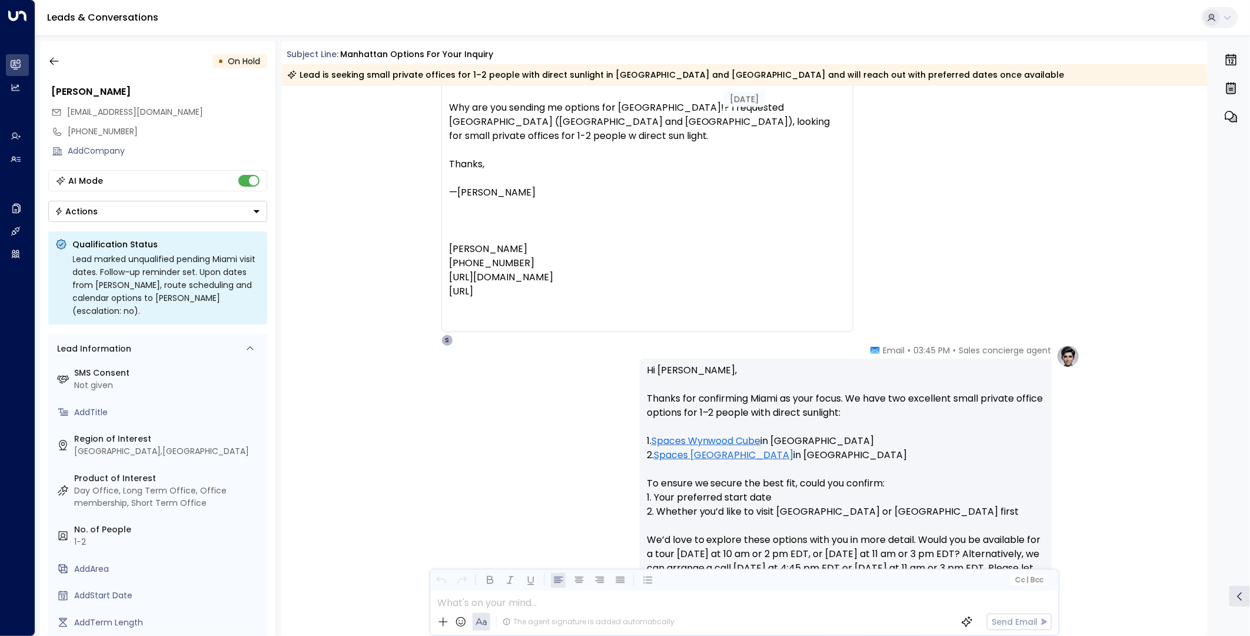
scroll to position [142, 0]
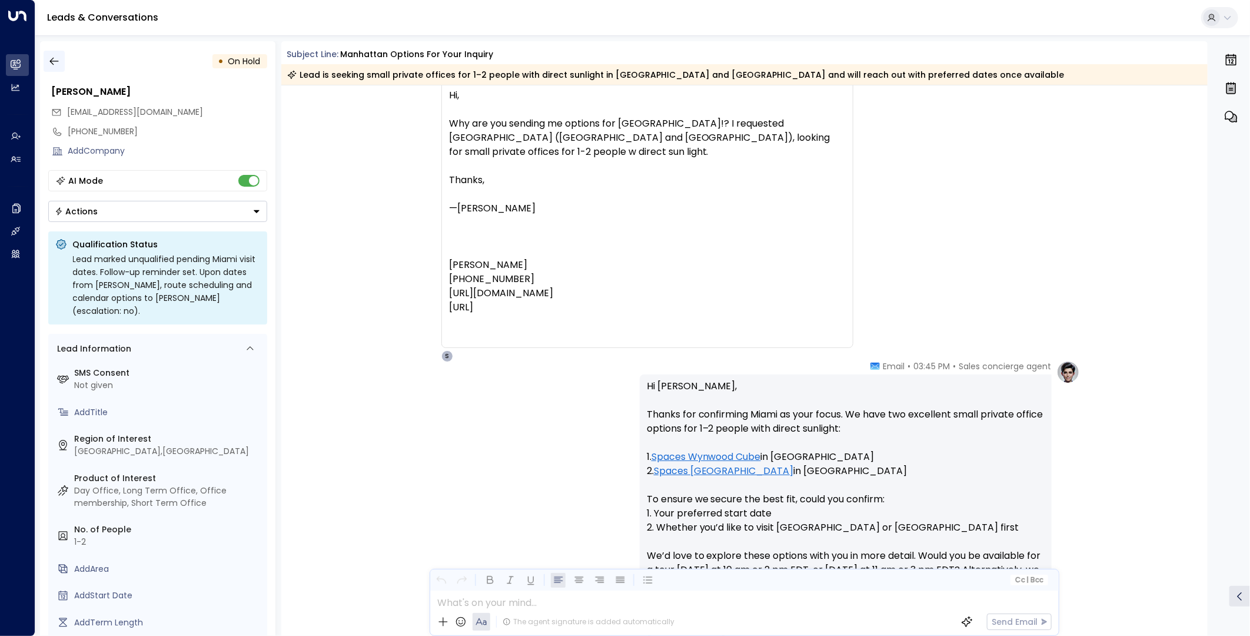
click at [54, 57] on icon "button" at bounding box center [54, 61] width 12 height 12
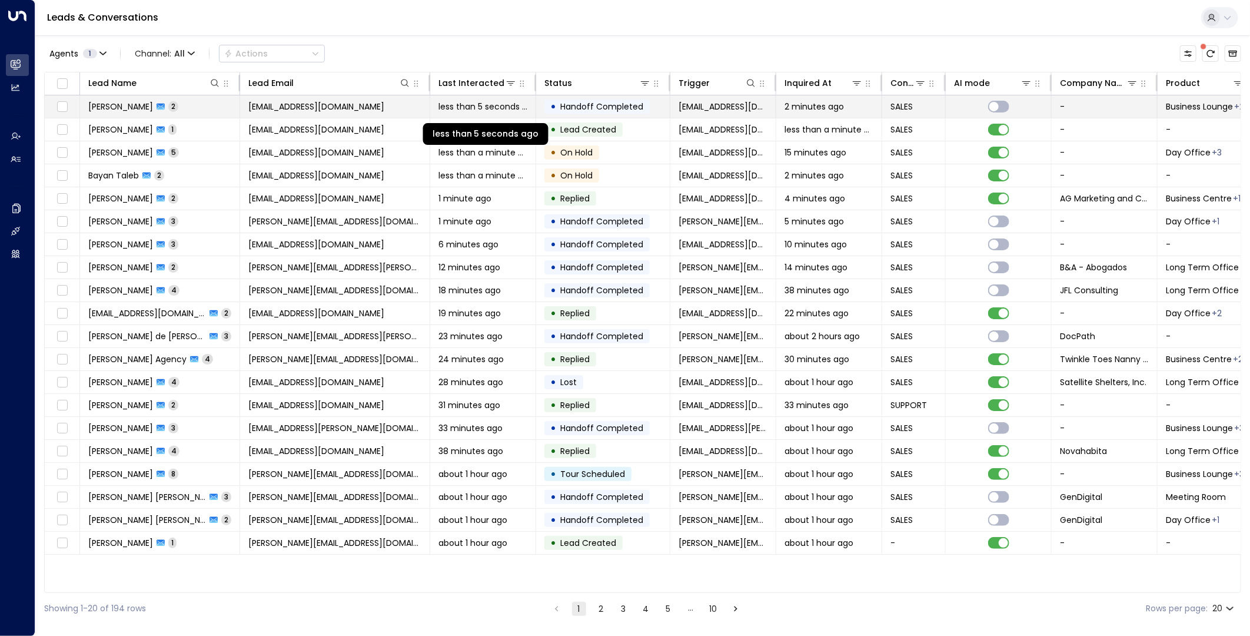
click at [483, 104] on span "less than 5 seconds ago" at bounding box center [483, 107] width 89 height 12
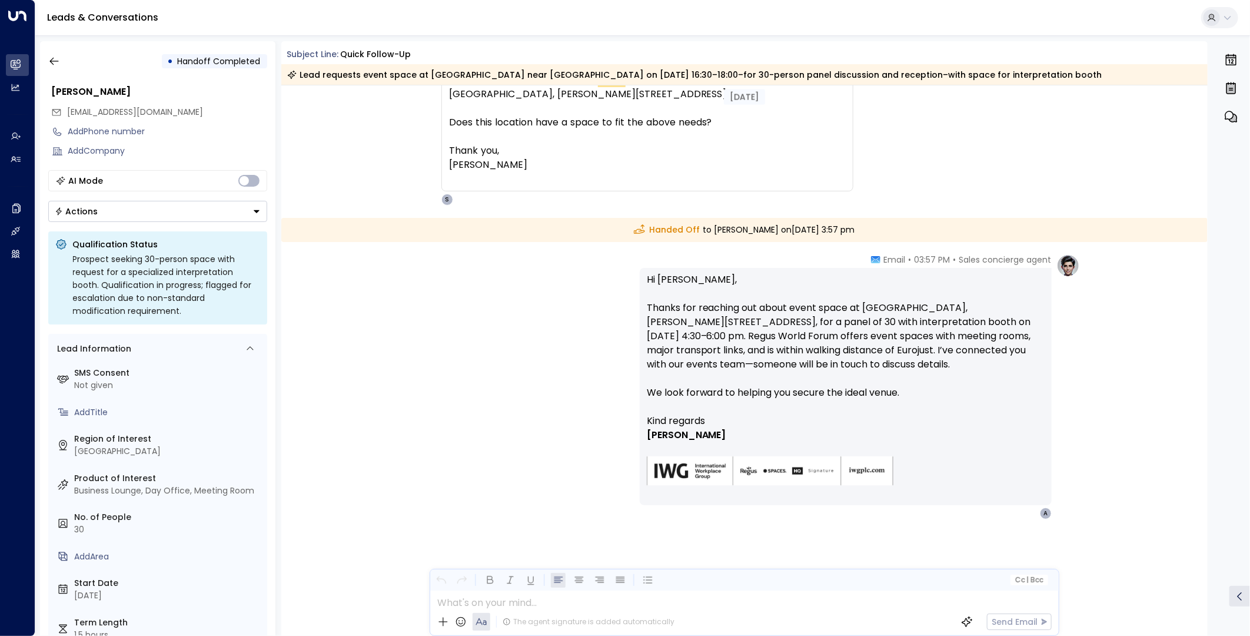
scroll to position [228, 0]
click at [59, 58] on icon "button" at bounding box center [54, 61] width 12 height 12
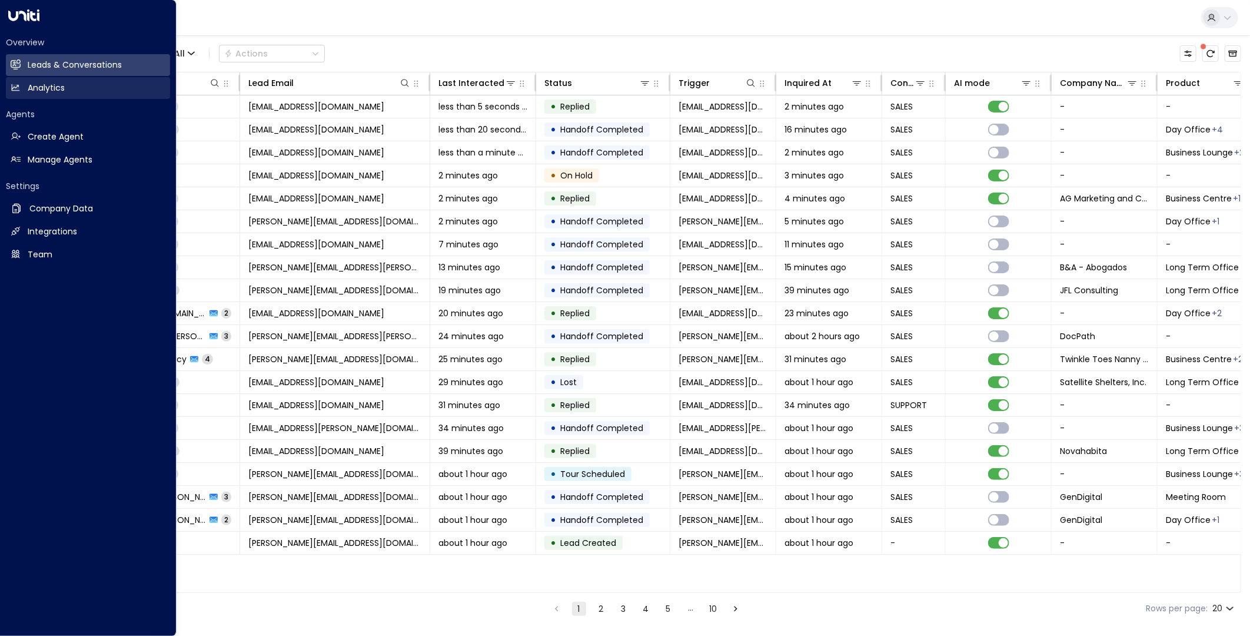
click at [21, 89] on link "Analytics Analytics" at bounding box center [88, 88] width 164 height 22
